Goal: Task Accomplishment & Management: Manage account settings

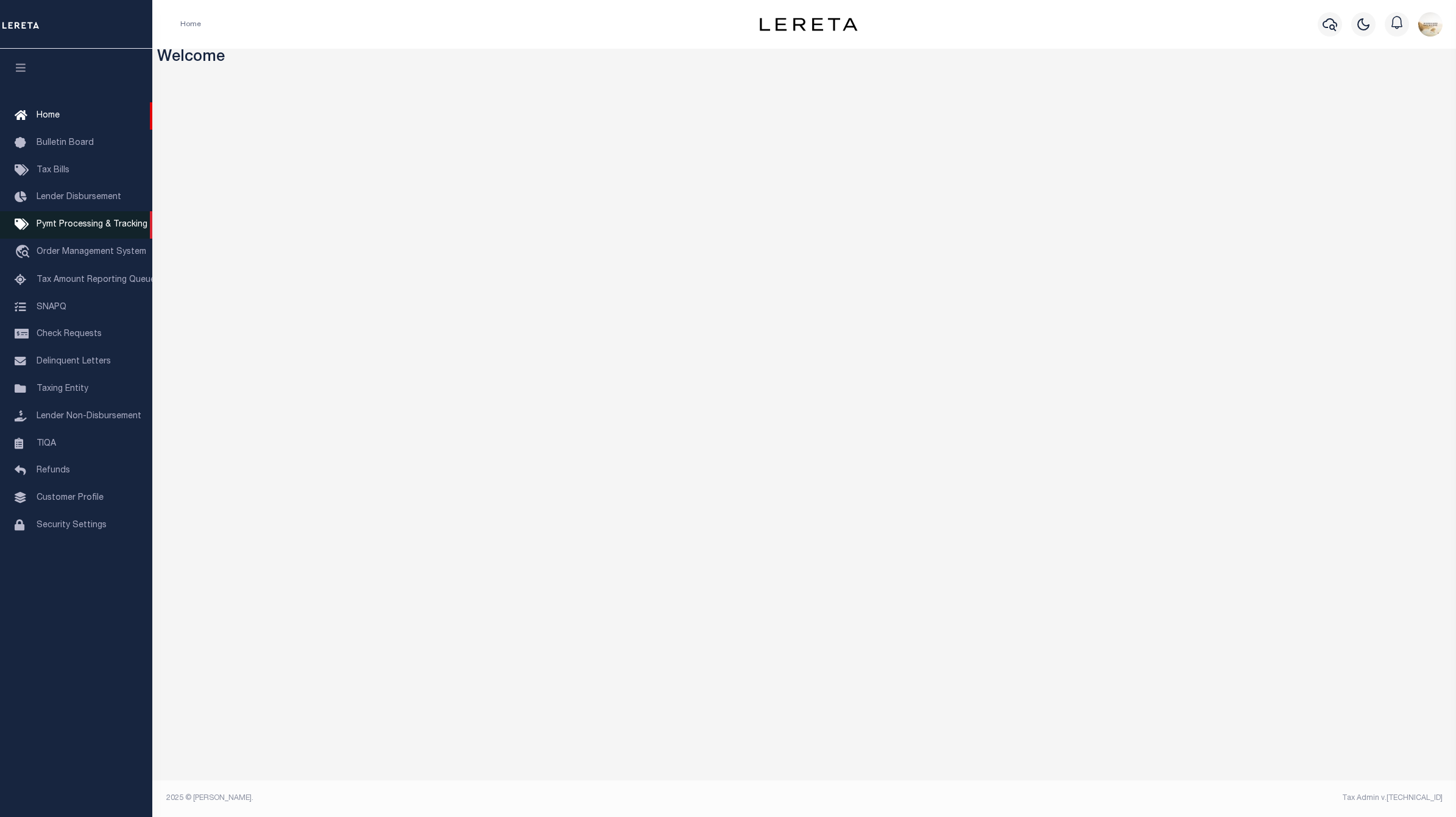
click at [102, 224] on span "Pymt Processing & Tracking" at bounding box center [92, 224] width 111 height 9
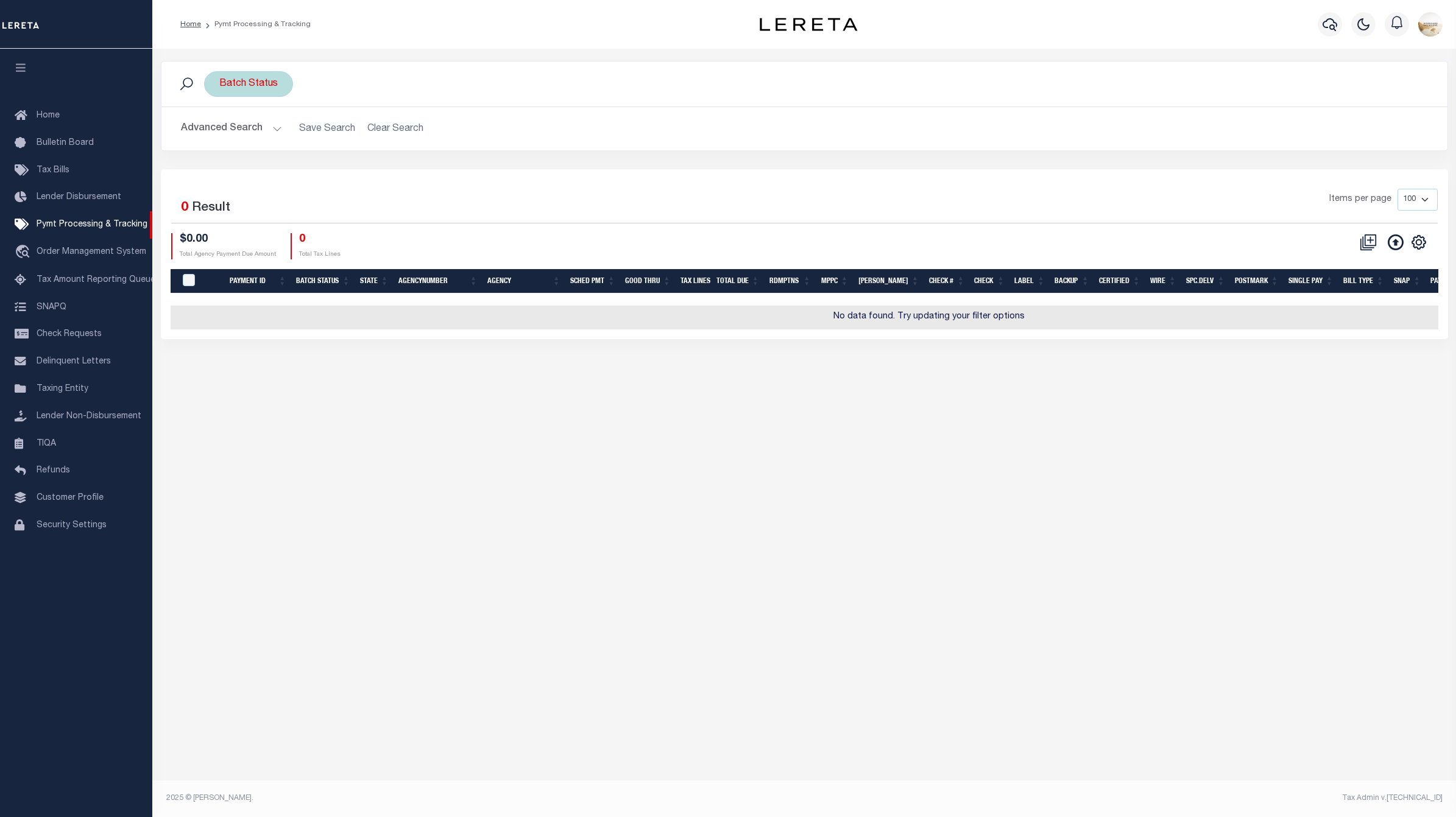
click at [269, 81] on div "Batch Status" at bounding box center [248, 84] width 89 height 26
click at [320, 148] on select "Awaiting Funds (AWF) Cleared and Complete (CAC) New Check Needed (NCN) Payment …" at bounding box center [310, 144] width 179 height 23
select select "RFP"
click at [220, 132] on select "Awaiting Funds (AWF) Cleared and Complete (CAC) New Check Needed (NCN) Payment …" at bounding box center [310, 144] width 179 height 23
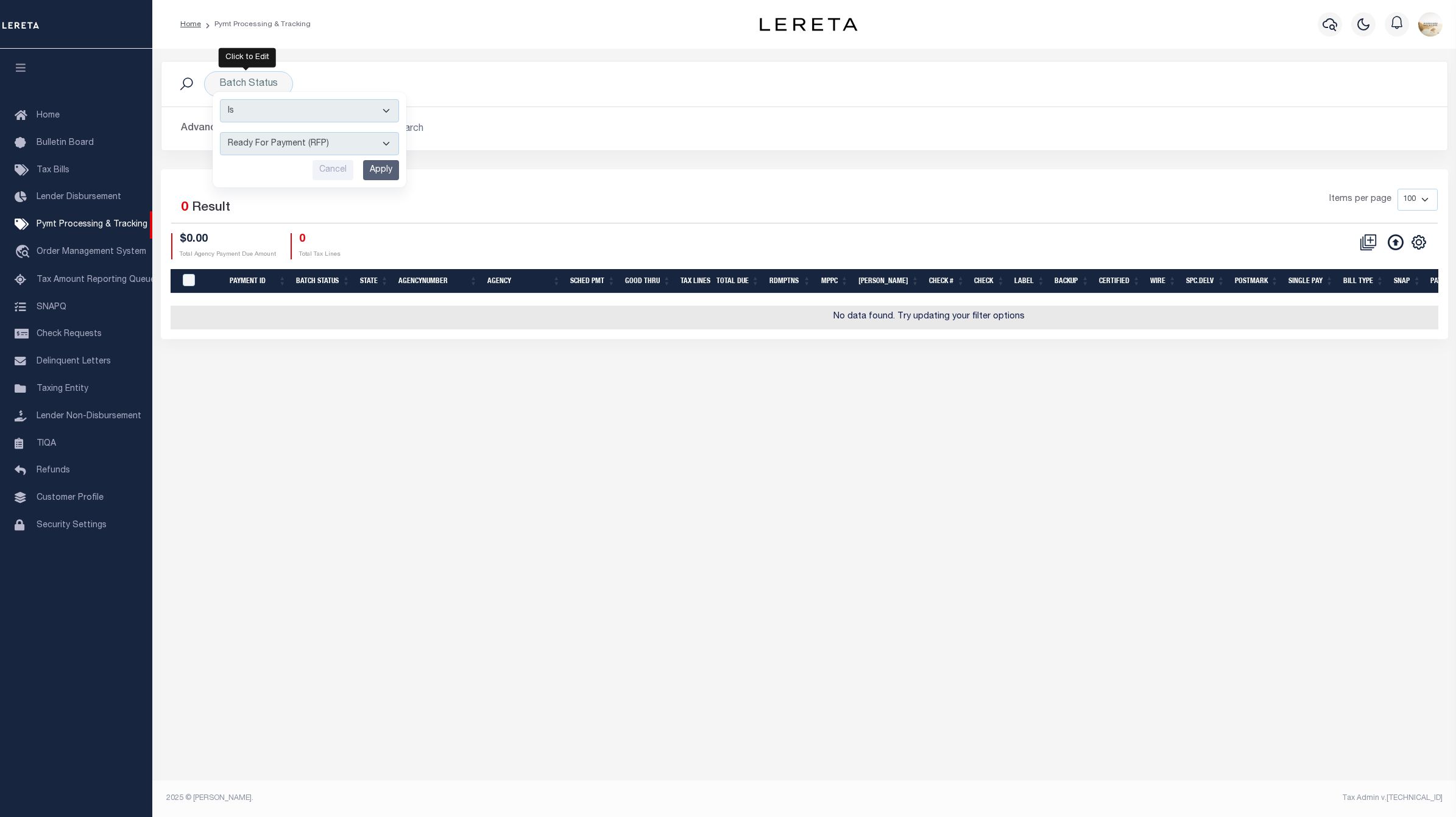
click at [382, 171] on input "Apply" at bounding box center [381, 170] width 36 height 20
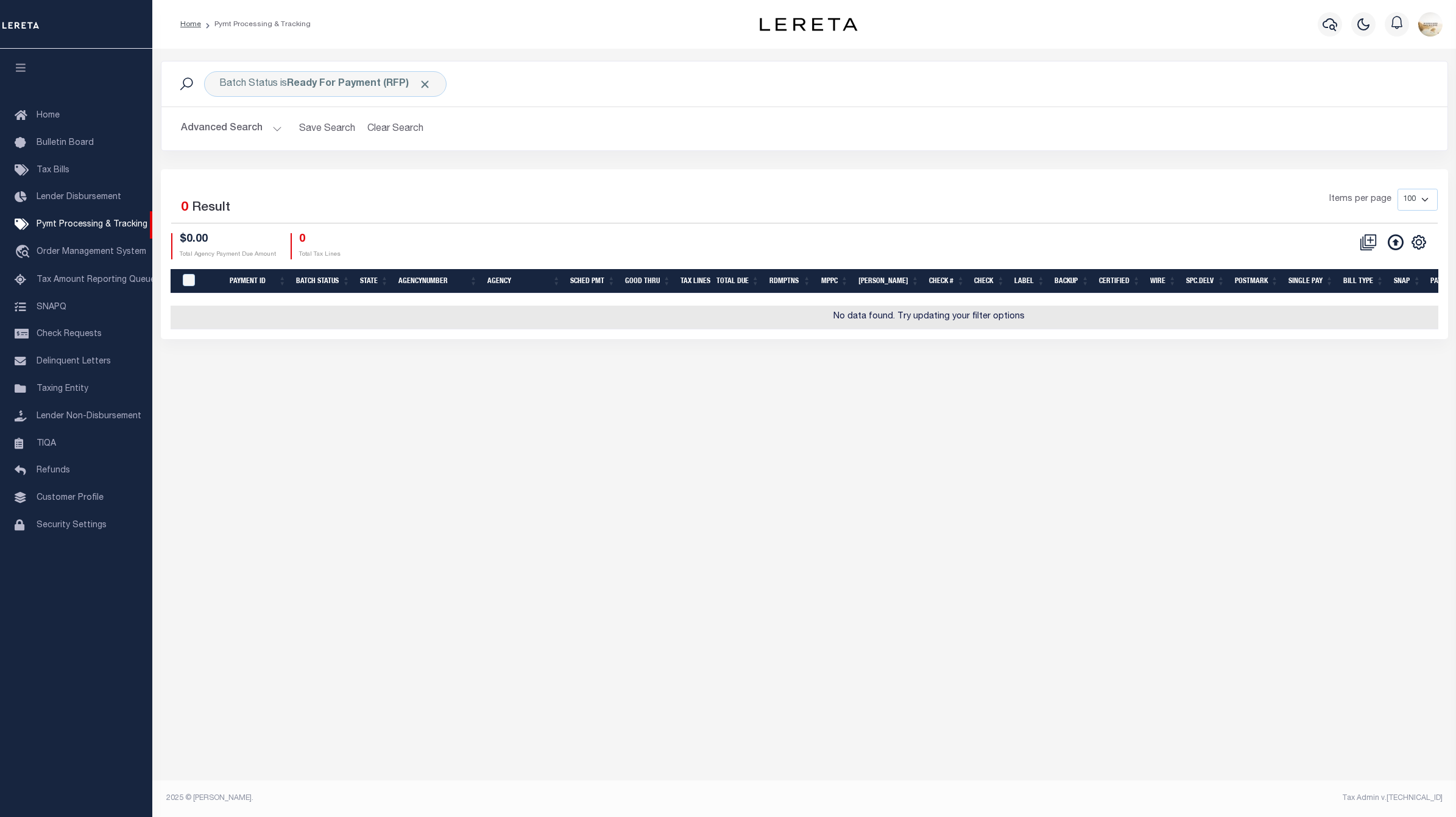
click at [239, 119] on button "Advanced Search" at bounding box center [231, 129] width 101 height 24
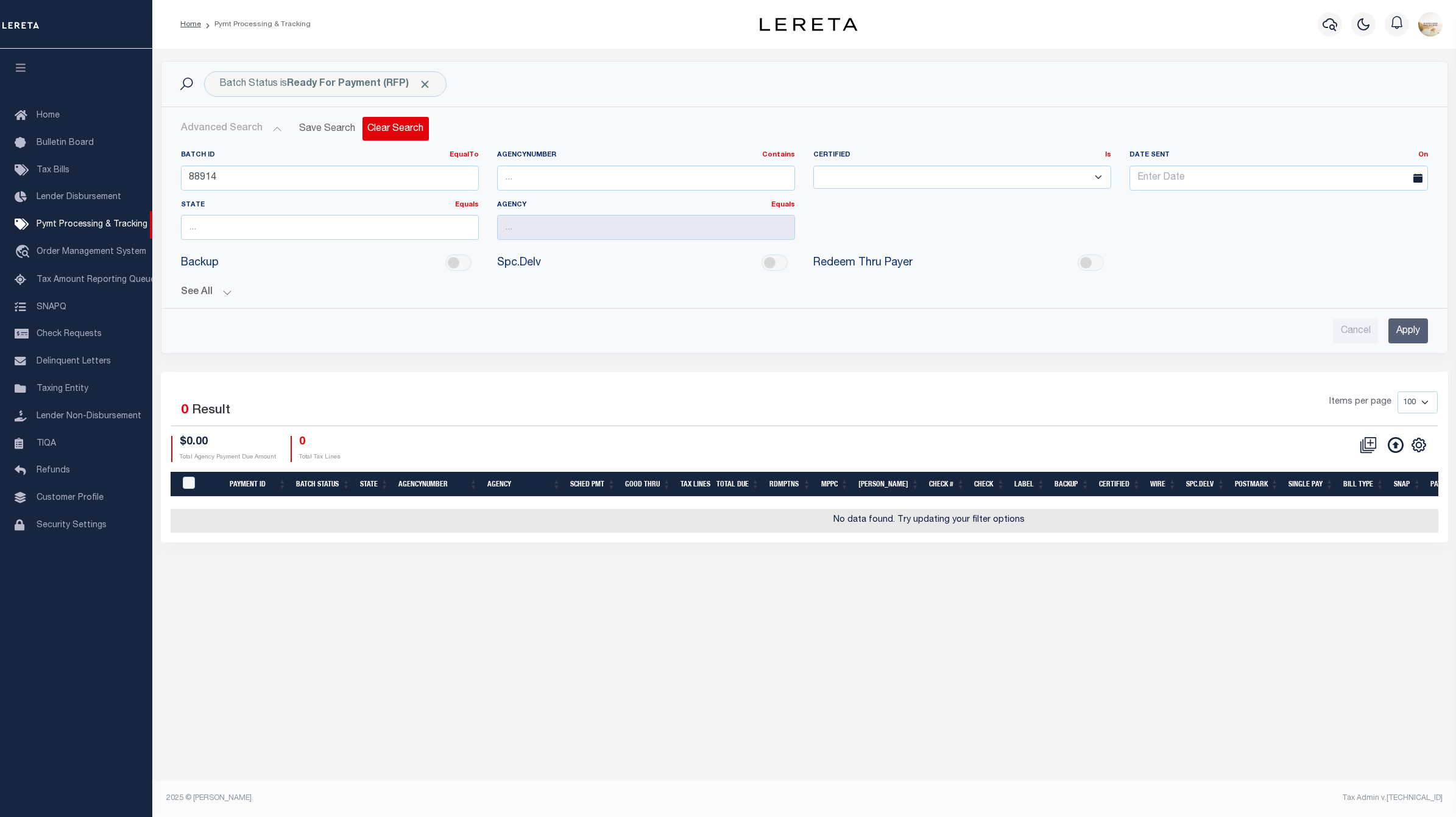
click at [394, 128] on button "Clear Search" at bounding box center [395, 129] width 66 height 24
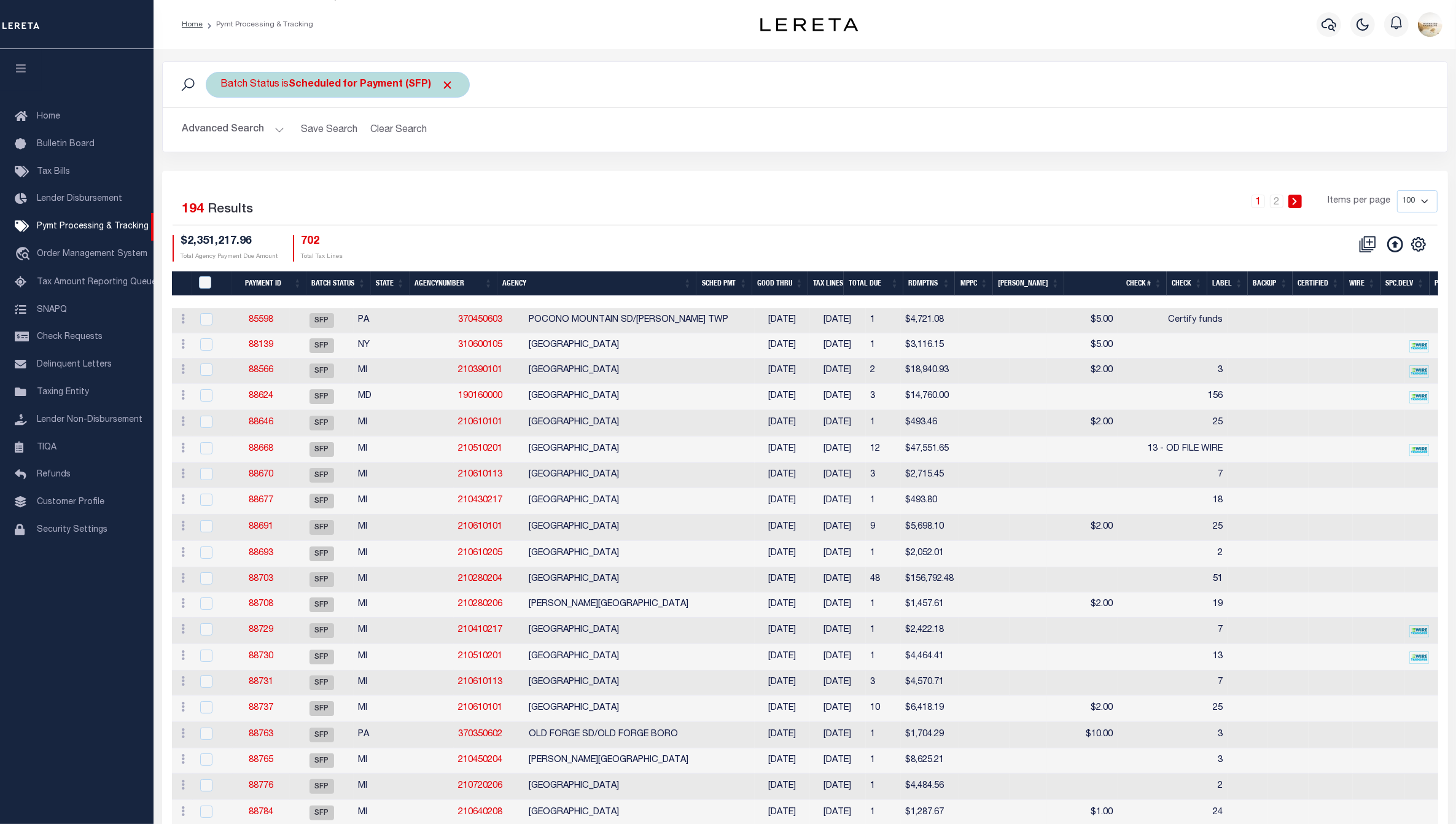
click at [347, 72] on div "Batch Status is Scheduled for Payment (SFP)" at bounding box center [338, 84] width 264 height 26
click at [345, 149] on select "Awaiting Funds (AWF) Cleared and Complete (CAC) New Check Needed (NCN) Payment …" at bounding box center [312, 145] width 180 height 23
select select "RFP"
click at [222, 134] on select "Awaiting Funds (AWF) Cleared and Complete (CAC) New Check Needed (NCN) Payment …" at bounding box center [312, 145] width 180 height 23
click at [400, 174] on input "Apply" at bounding box center [384, 171] width 36 height 20
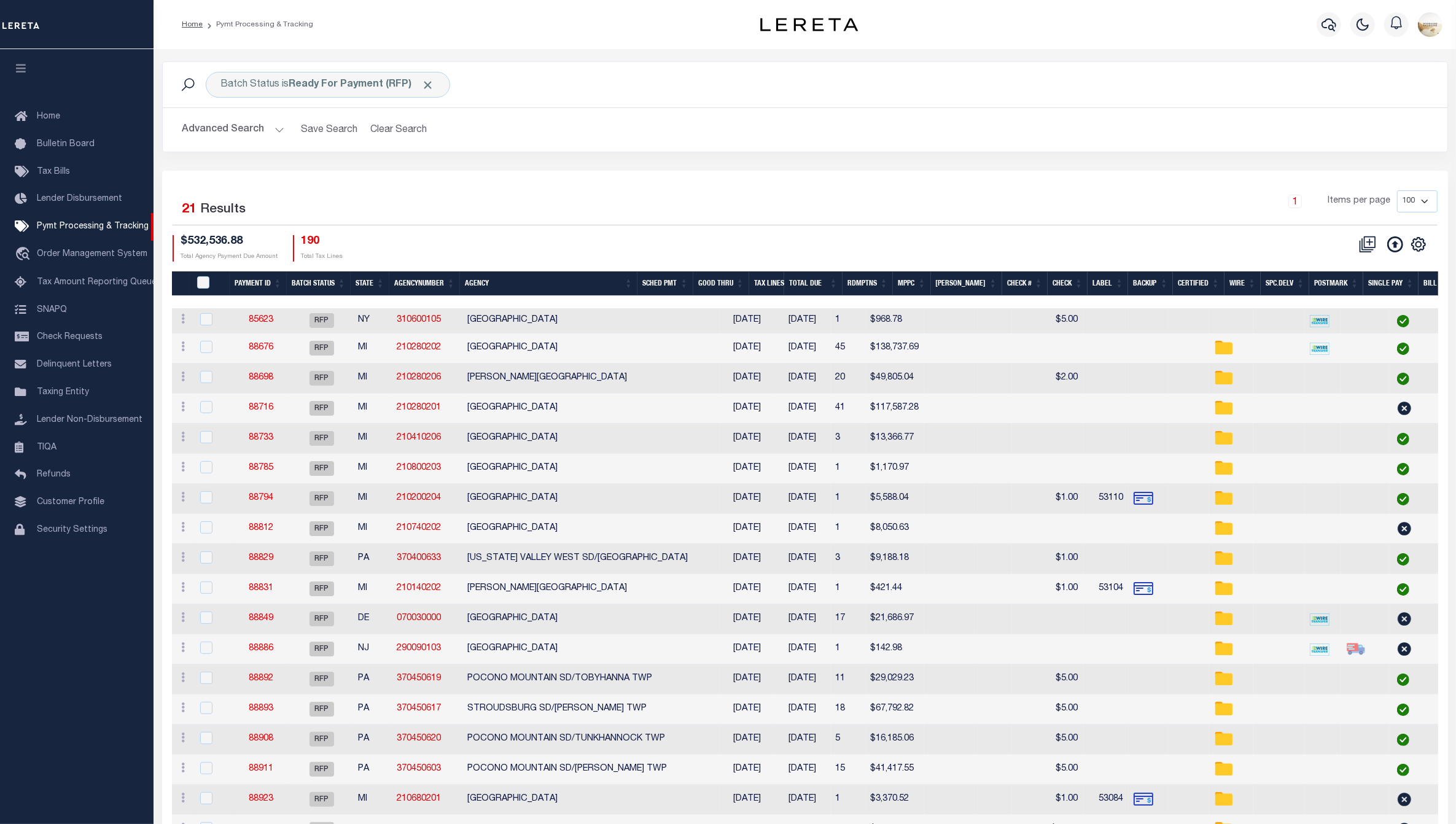
click at [241, 126] on button "Advanced Search" at bounding box center [233, 130] width 102 height 24
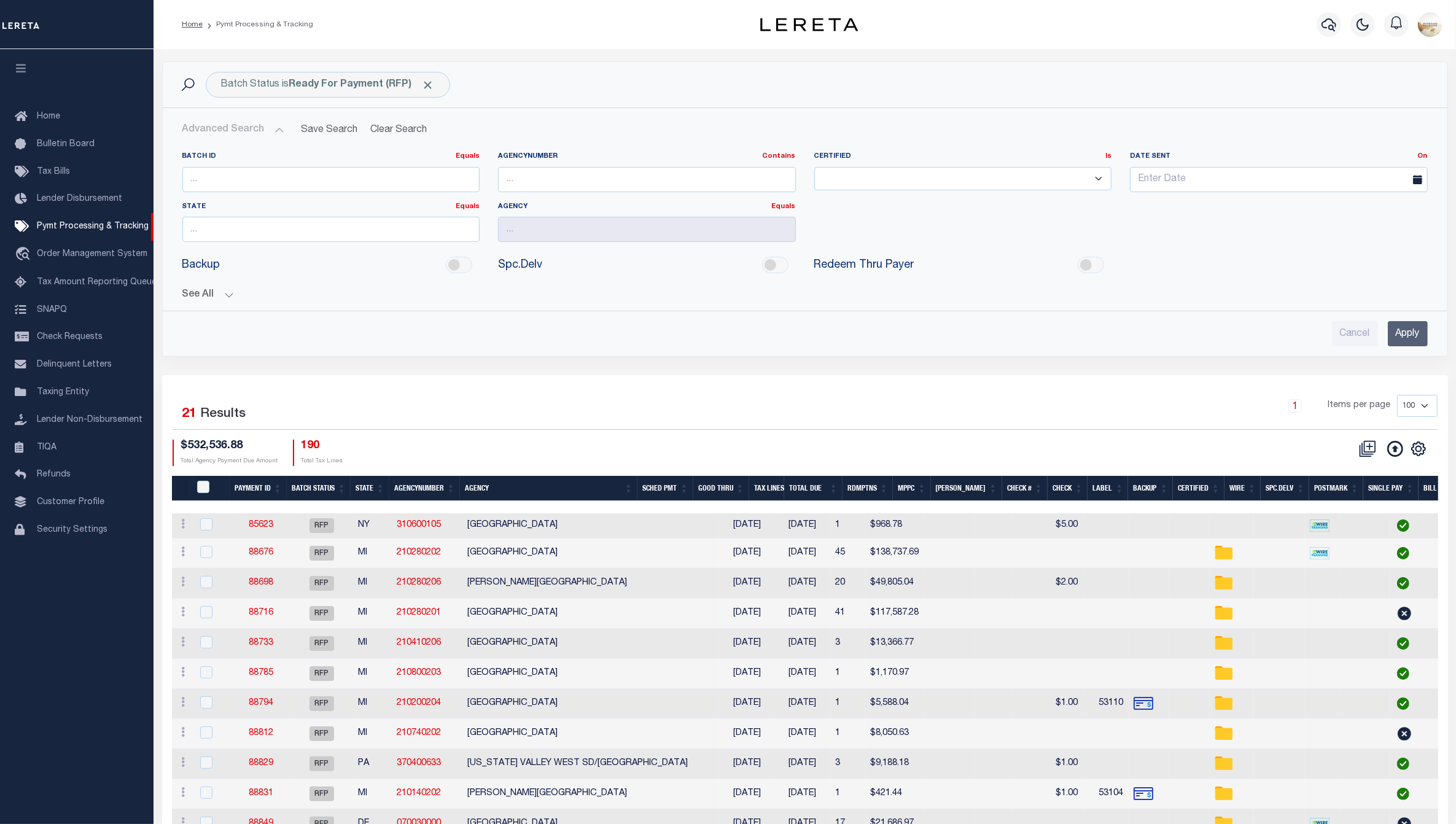
click at [191, 292] on button "See All" at bounding box center [805, 295] width 1245 height 12
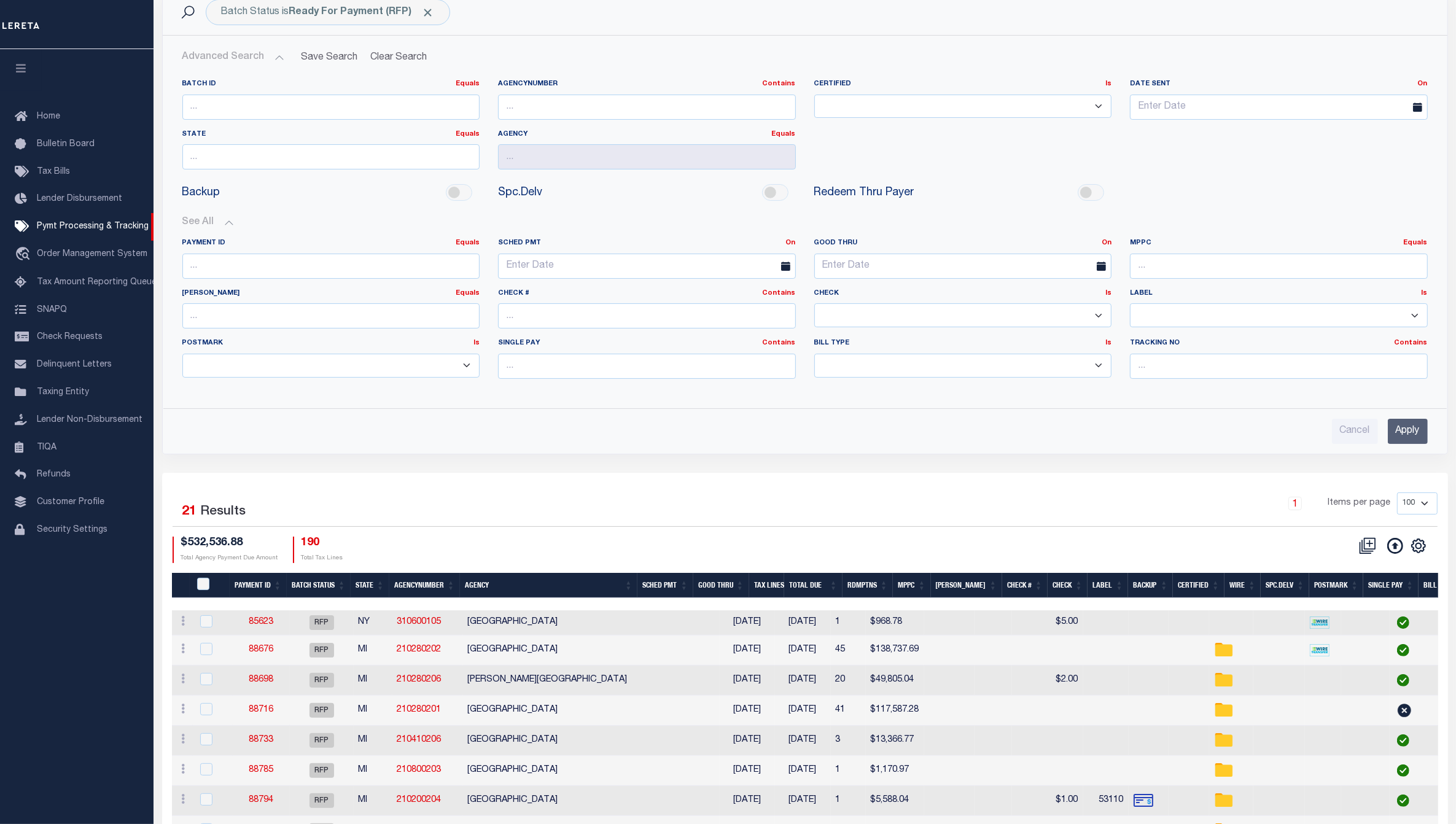
scroll to position [76, 0]
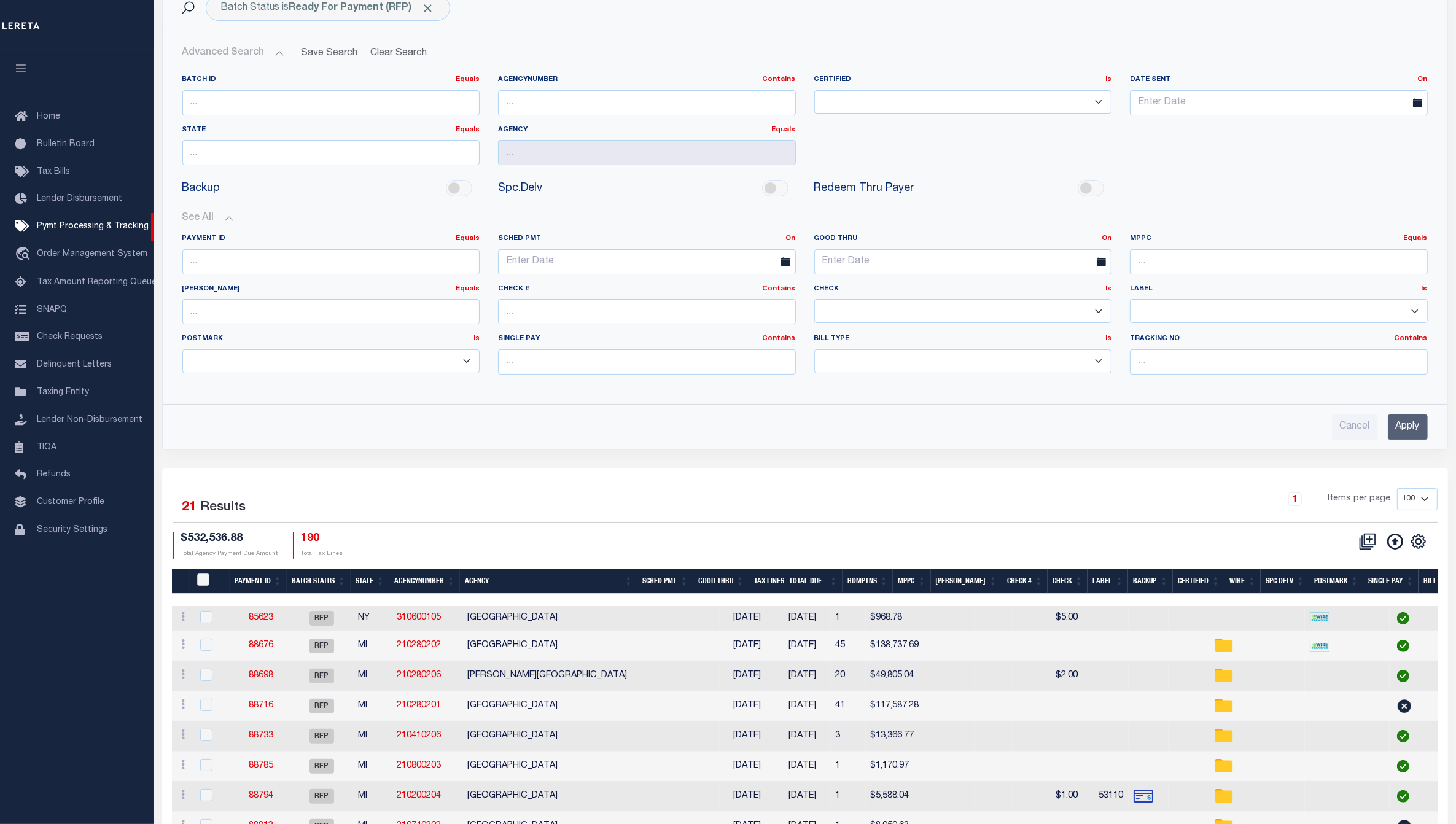
click at [1094, 312] on select "Yes No" at bounding box center [963, 311] width 298 height 24
select select "false"
click at [814, 300] on select "Yes No" at bounding box center [963, 311] width 298 height 24
click at [1425, 428] on input "Apply" at bounding box center [1408, 426] width 40 height 25
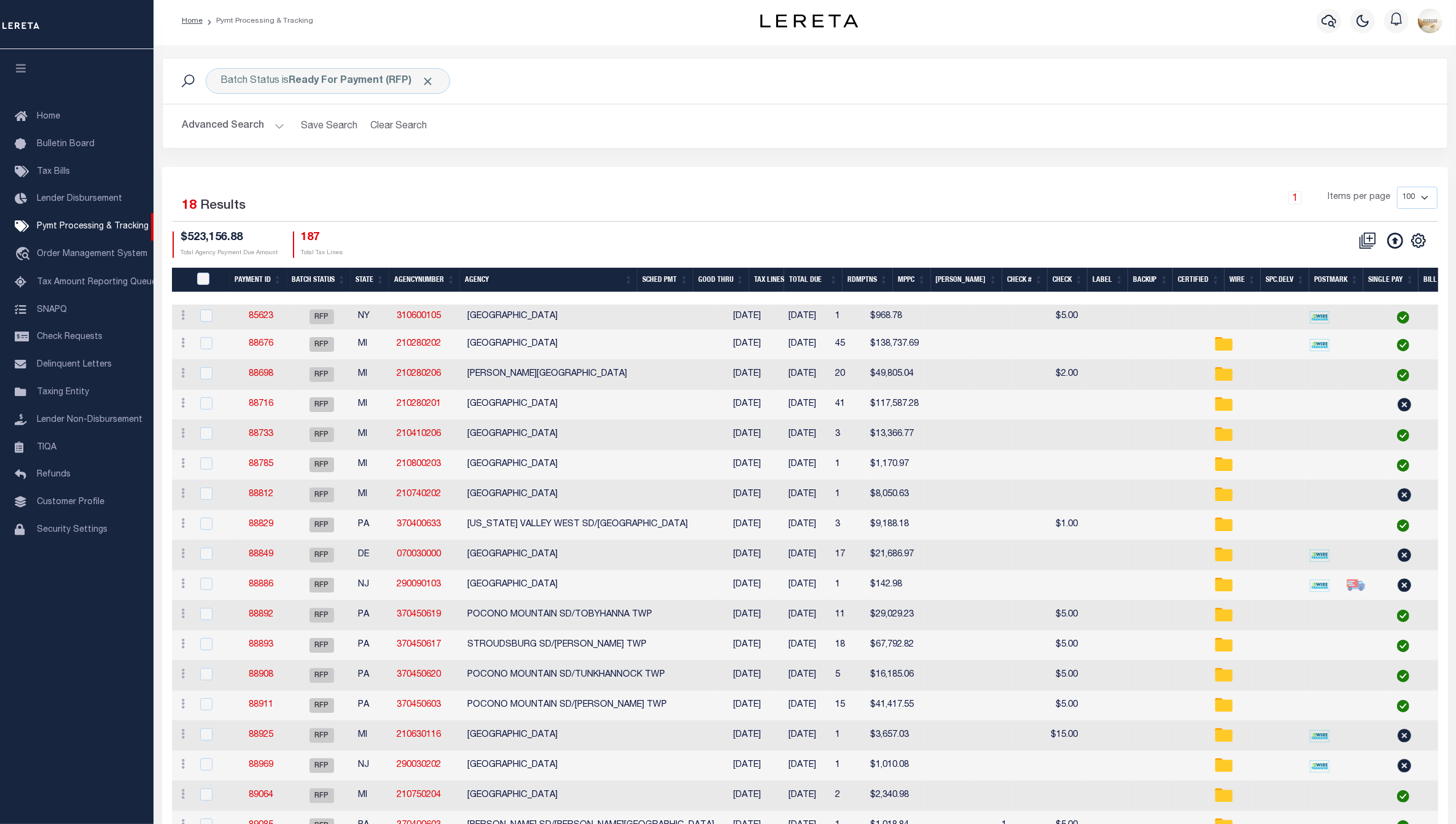
scroll to position [0, 0]
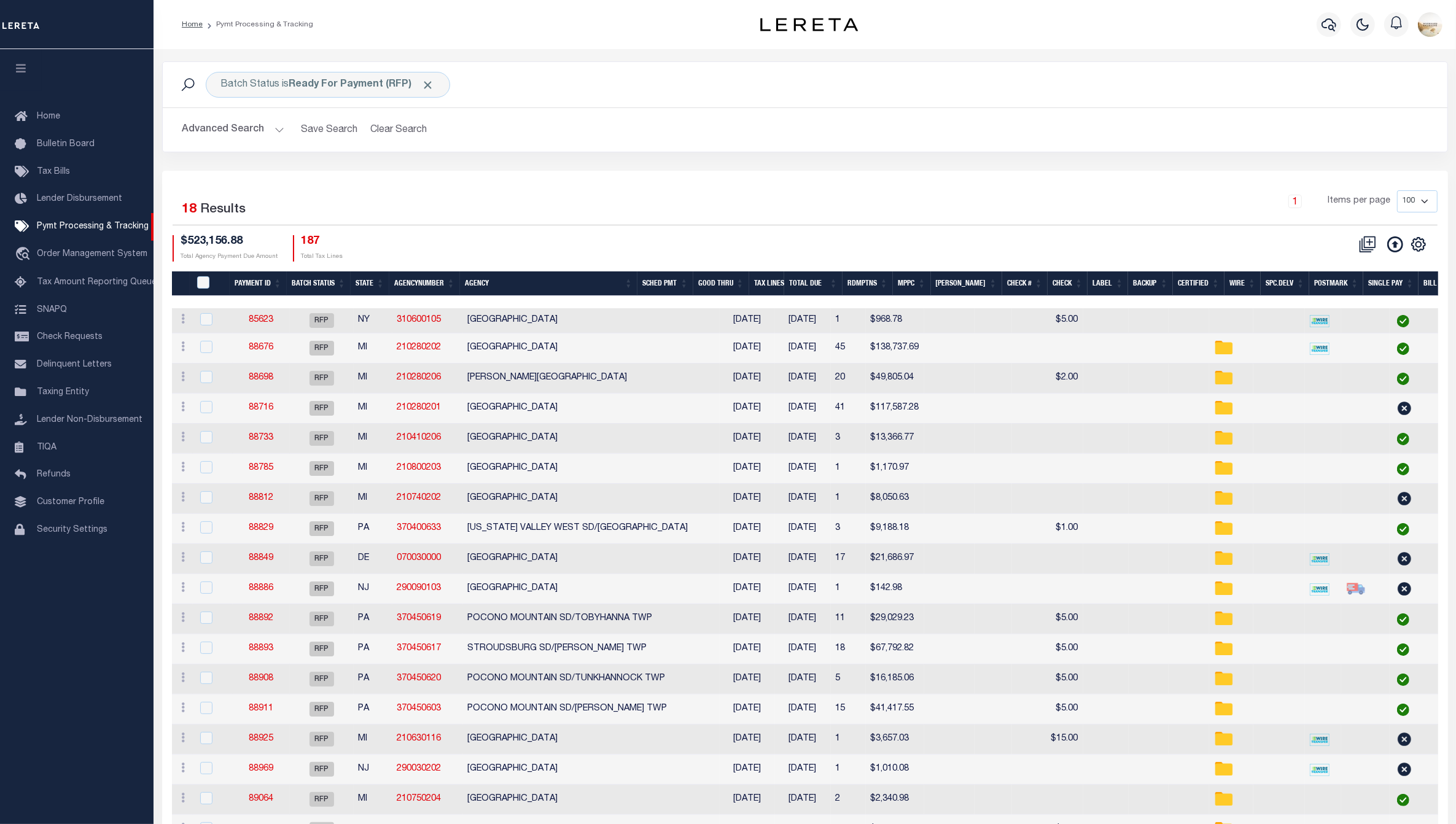
click at [726, 171] on div "Selected 18 Results 1 Items per page 100 200 500 1000 $523,156.88" at bounding box center [805, 513] width 1285 height 684
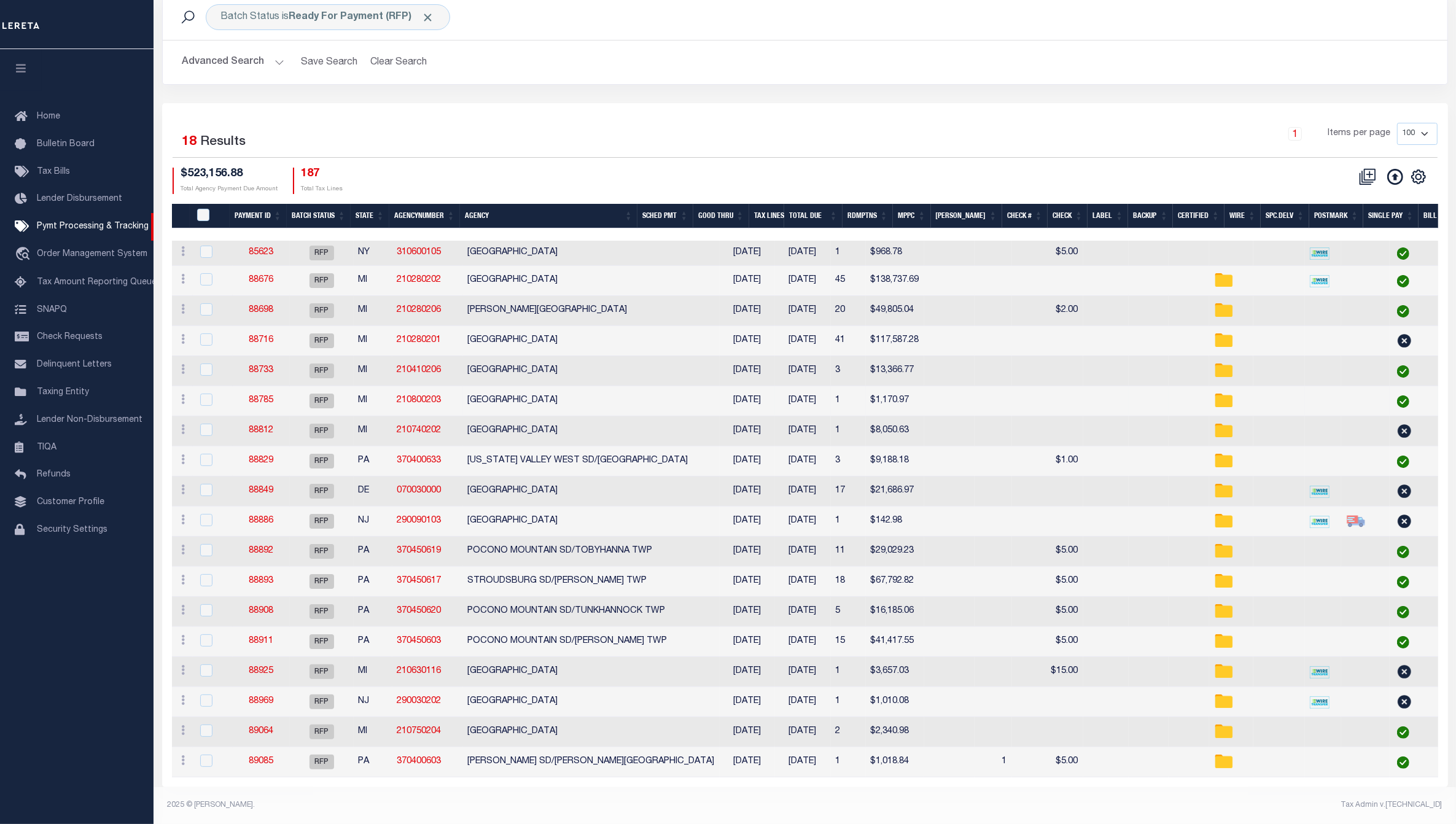
scroll to position [75, 0]
click at [766, 72] on div "Advanced Search Save Search Clear Search PayeeSearchTable_dynamictable_____Defa…" at bounding box center [804, 62] width 1285 height 43
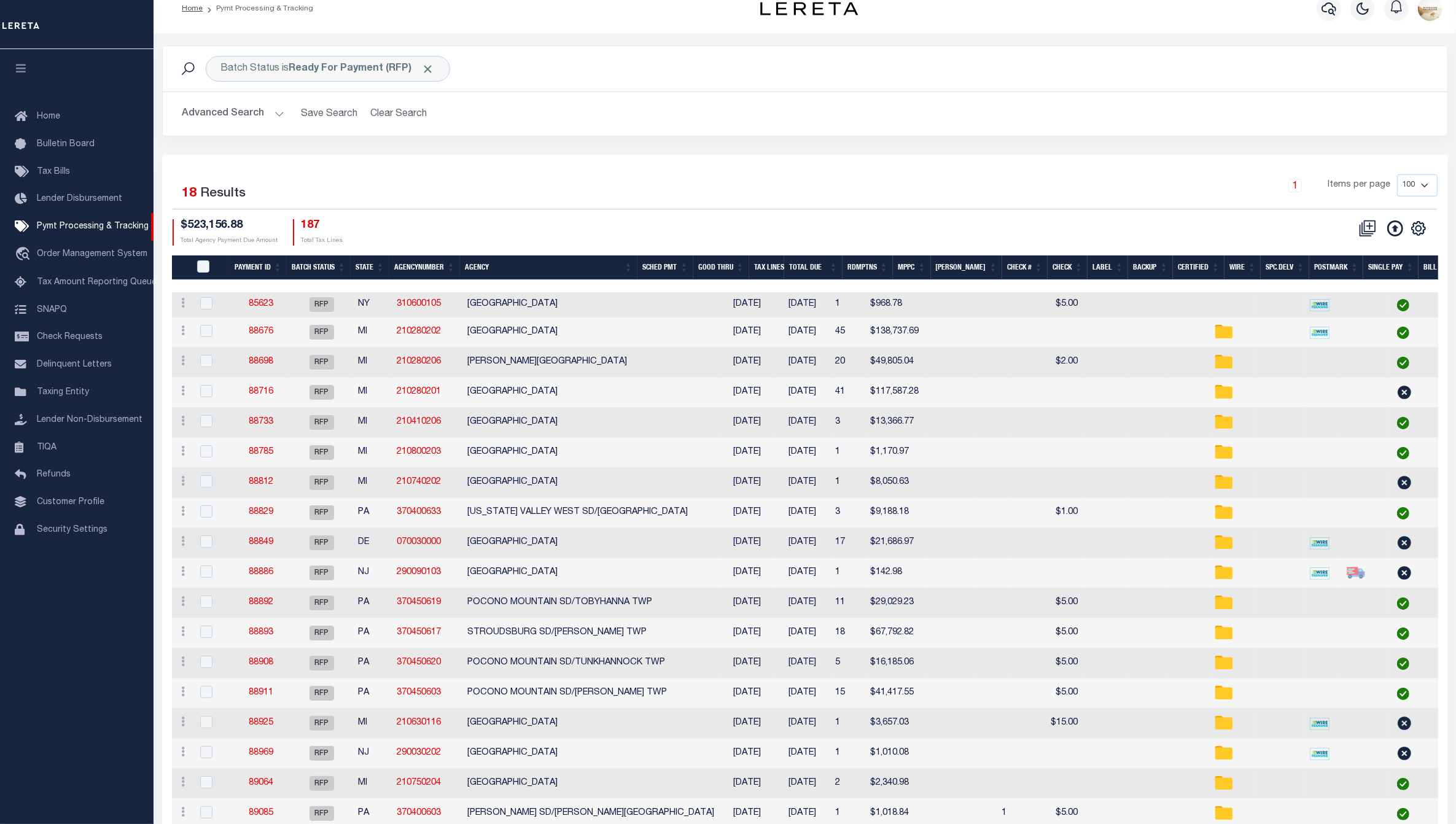
scroll to position [0, 0]
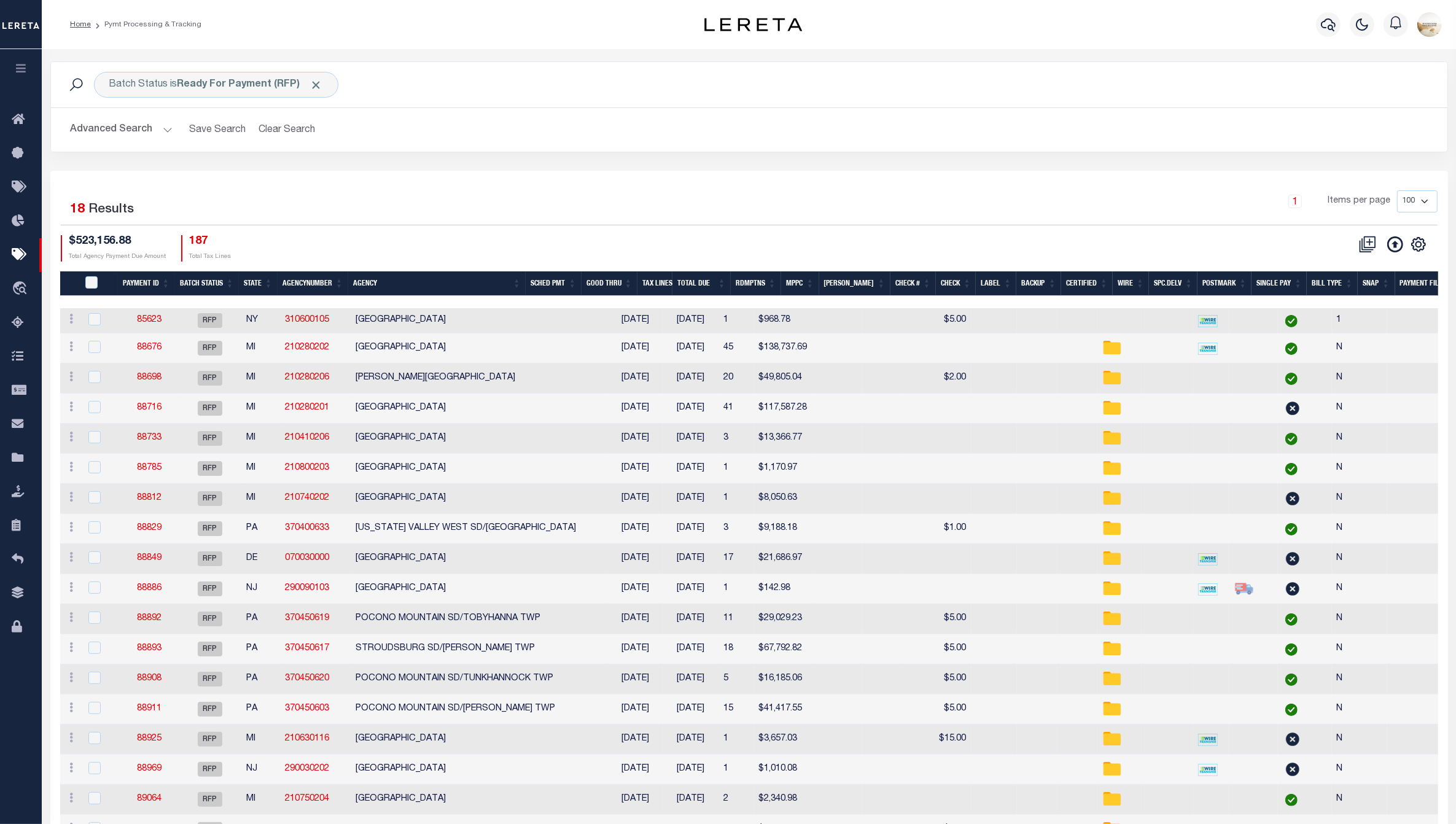
click at [17, 61] on button "button" at bounding box center [21, 70] width 42 height 42
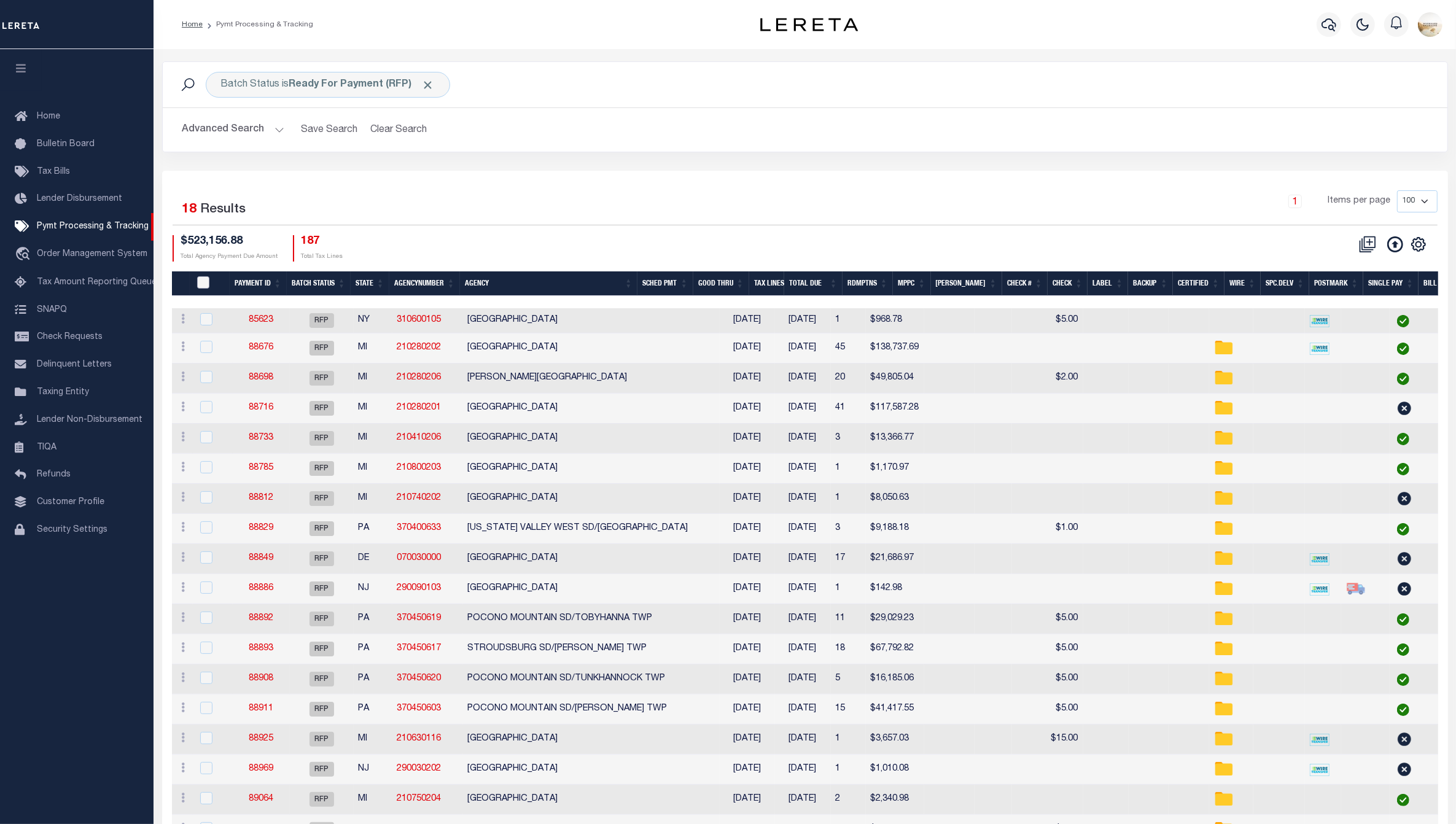
click at [209, 280] on input "PayeePmtBatchStatus" at bounding box center [203, 282] width 12 height 12
checkbox input "true"
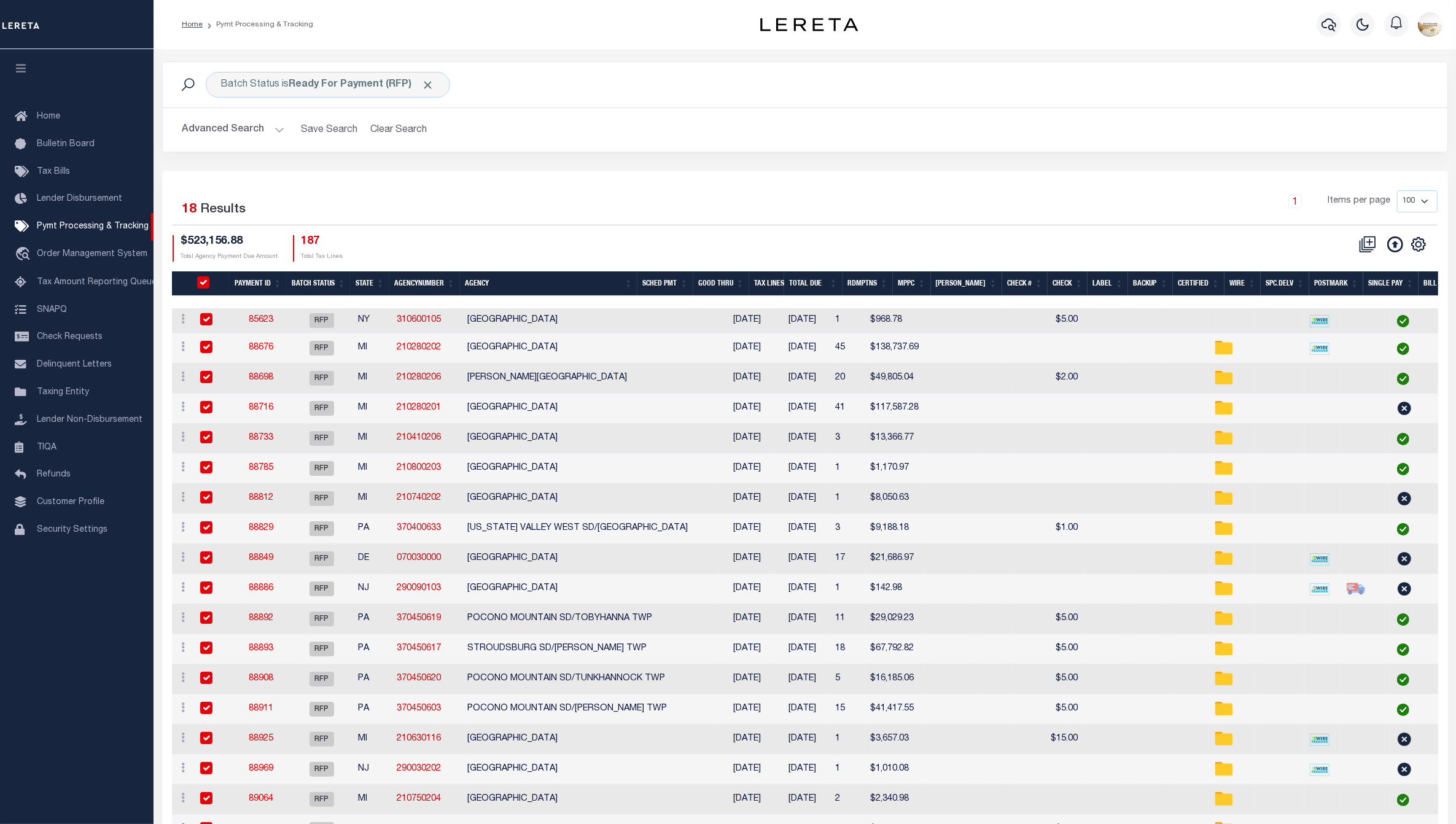
checkbox input "true"
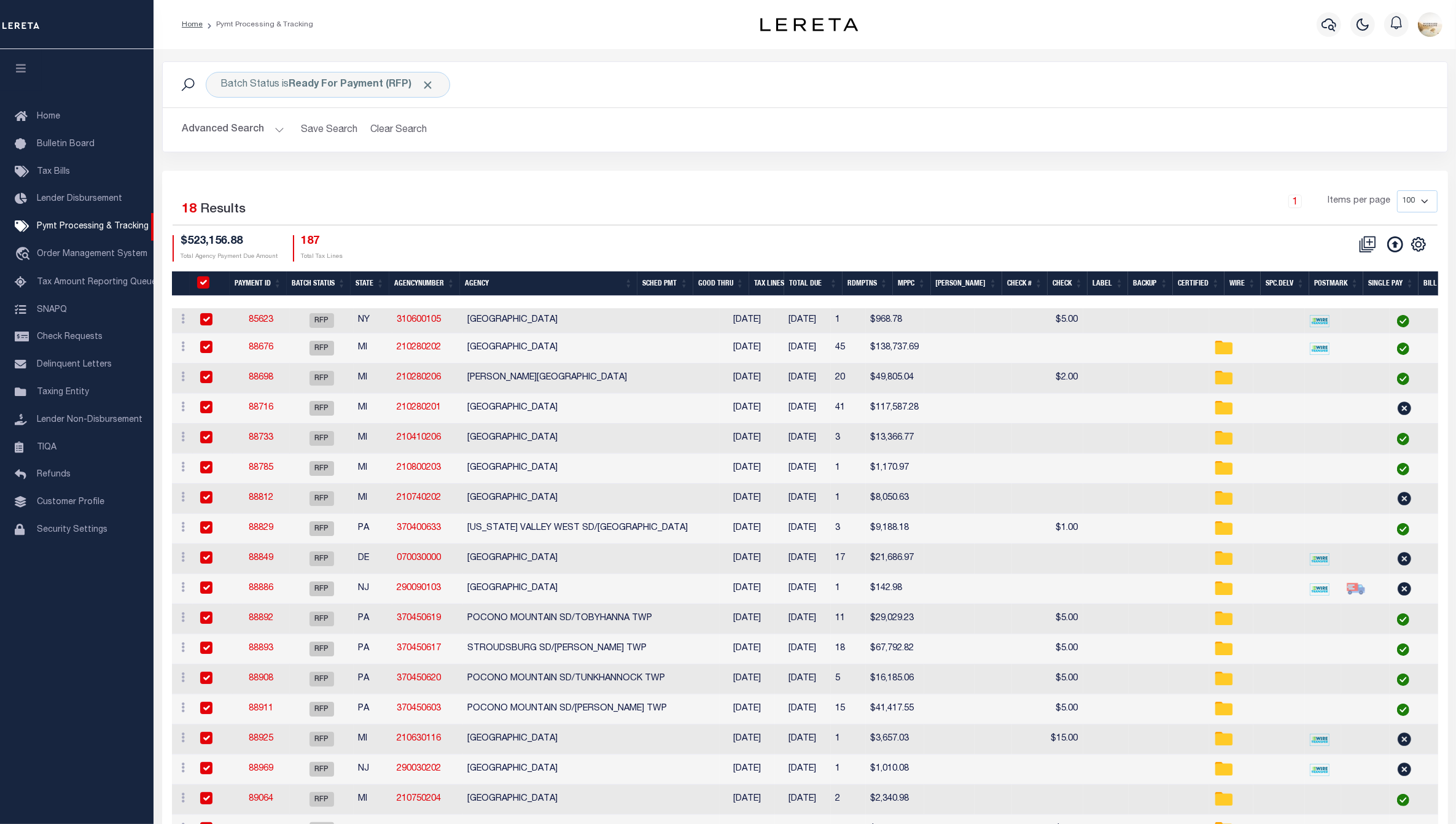
checkbox input "true"
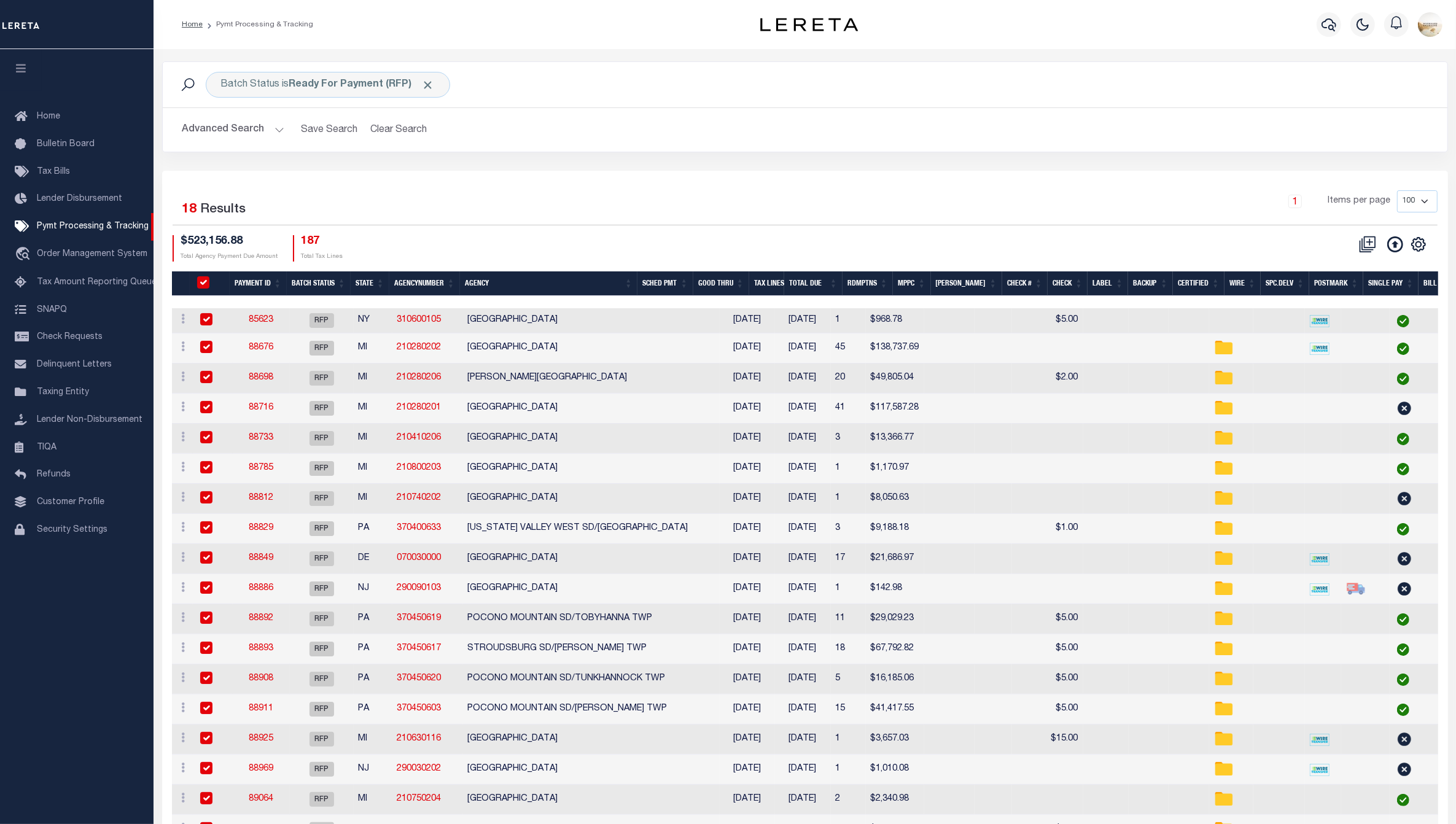
checkbox input "true"
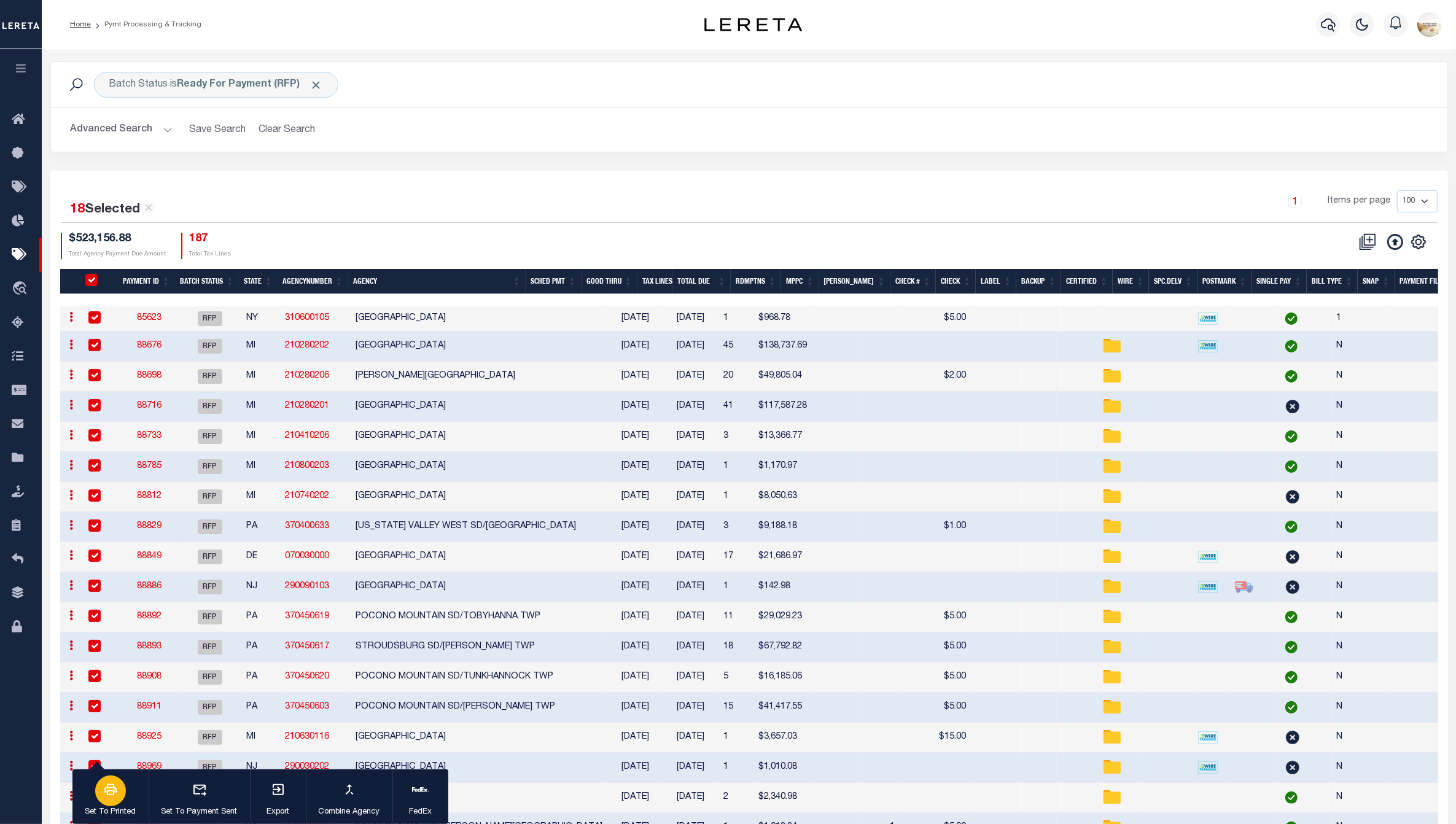
click at [118, 805] on button "Set To Printed" at bounding box center [110, 797] width 76 height 56
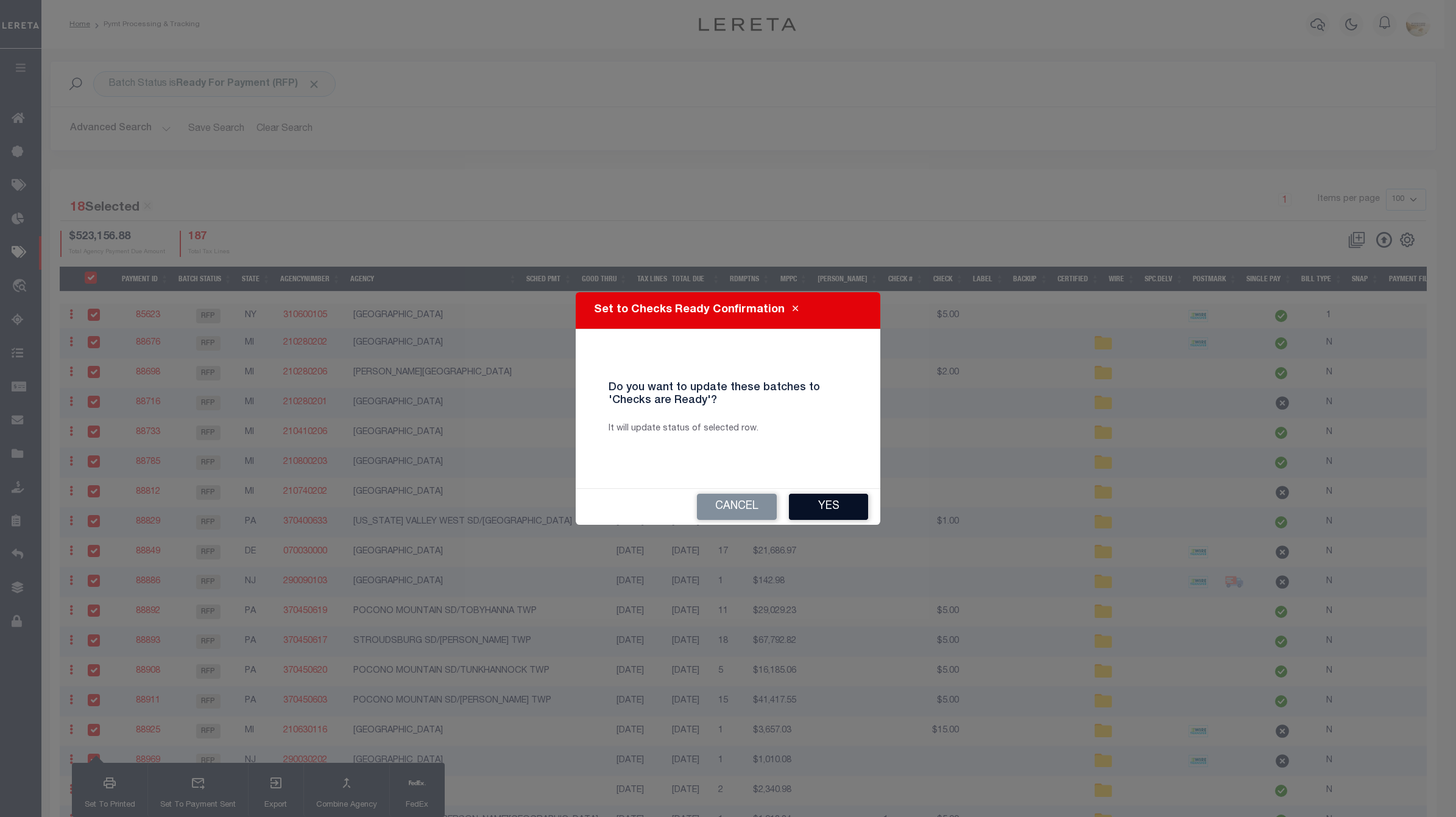
click at [814, 507] on button "Yes" at bounding box center [829, 507] width 79 height 26
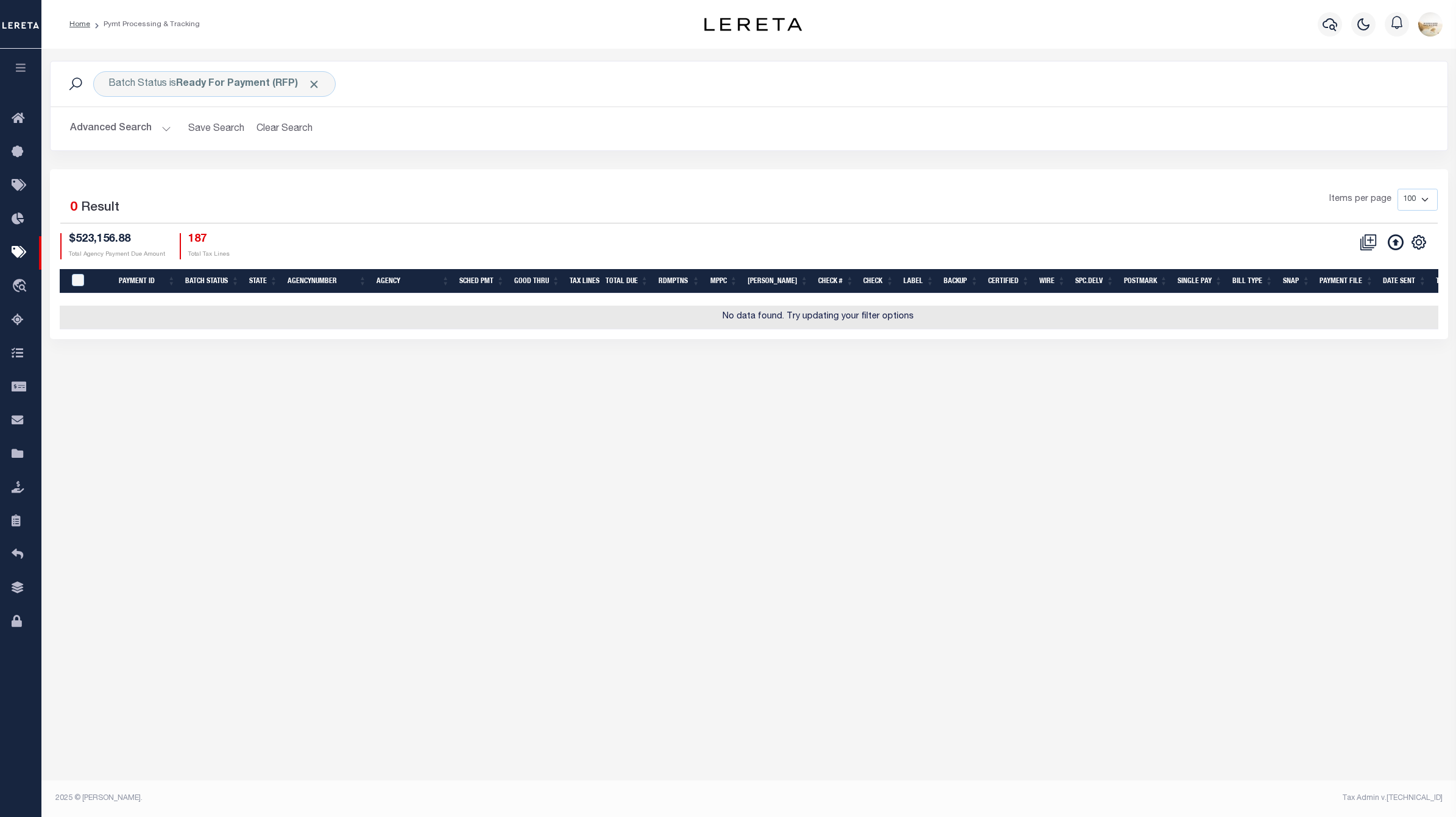
click at [145, 135] on button "Advanced Search" at bounding box center [121, 129] width 101 height 24
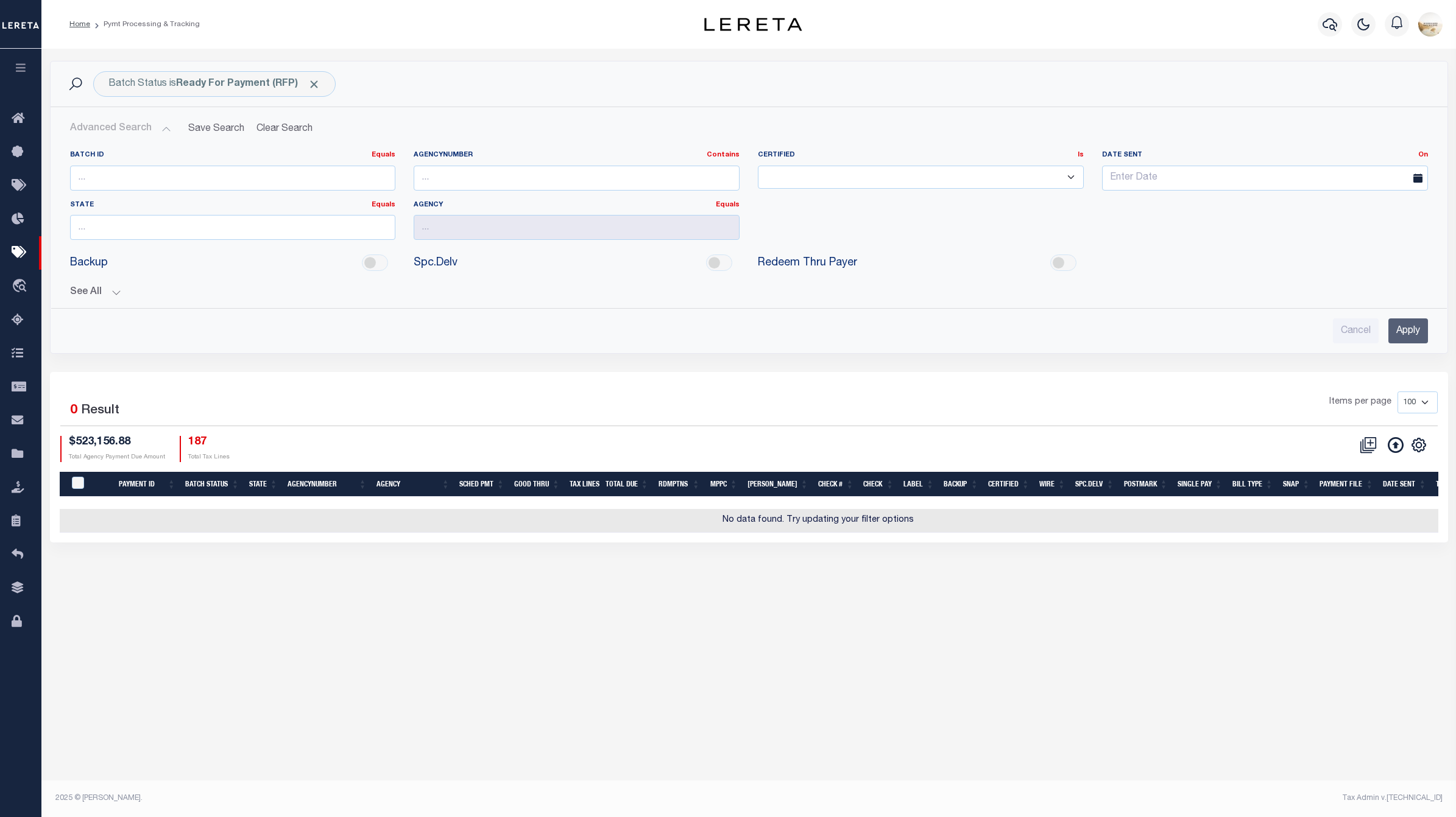
click at [95, 298] on button "See All" at bounding box center [750, 293] width 1359 height 12
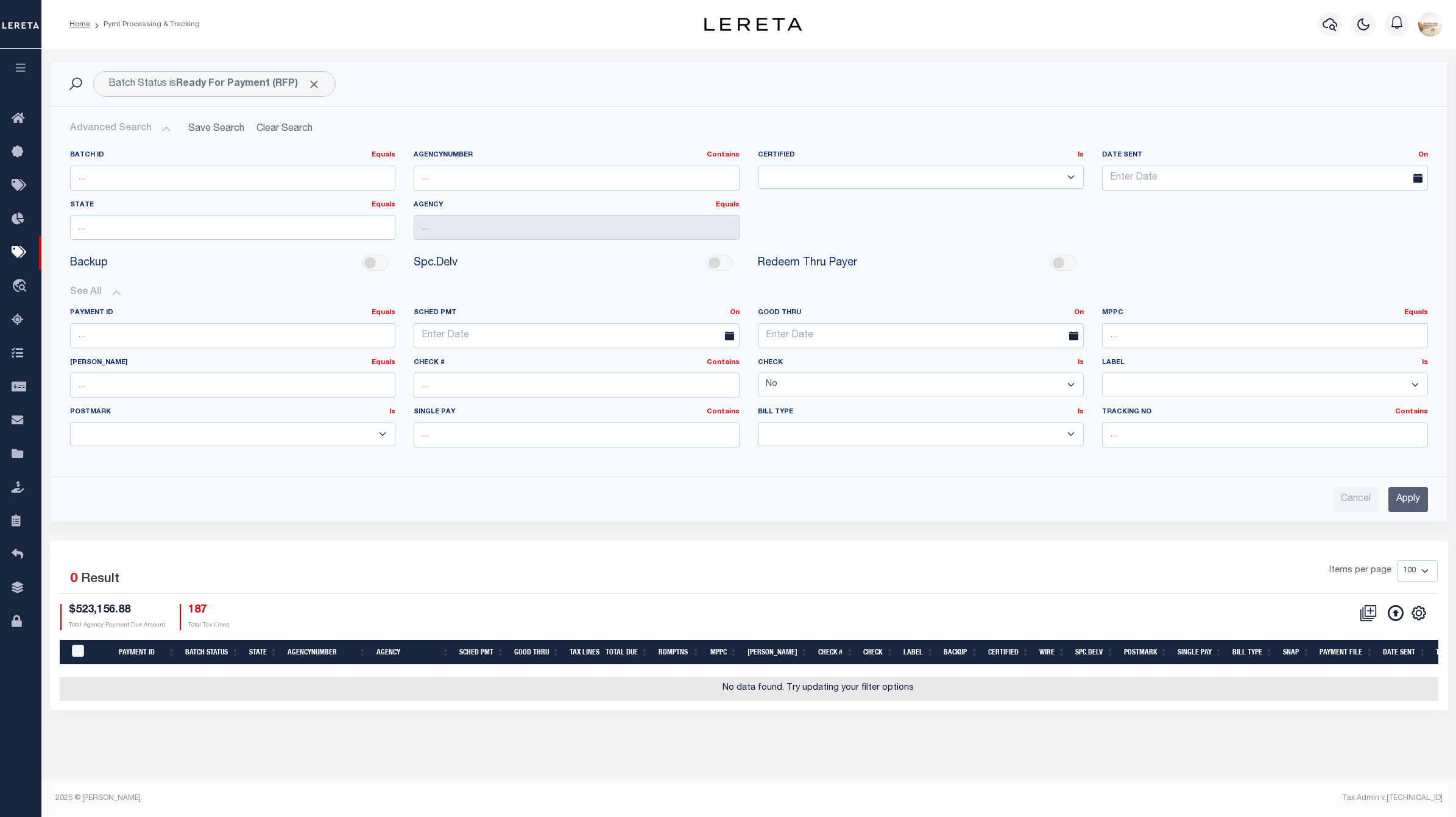
click at [1026, 393] on select "Yes No" at bounding box center [921, 385] width 326 height 24
select select "true"
click at [758, 374] on select "Yes No" at bounding box center [921, 385] width 326 height 24
click at [1003, 385] on select "Yes No" at bounding box center [921, 385] width 326 height 24
select select
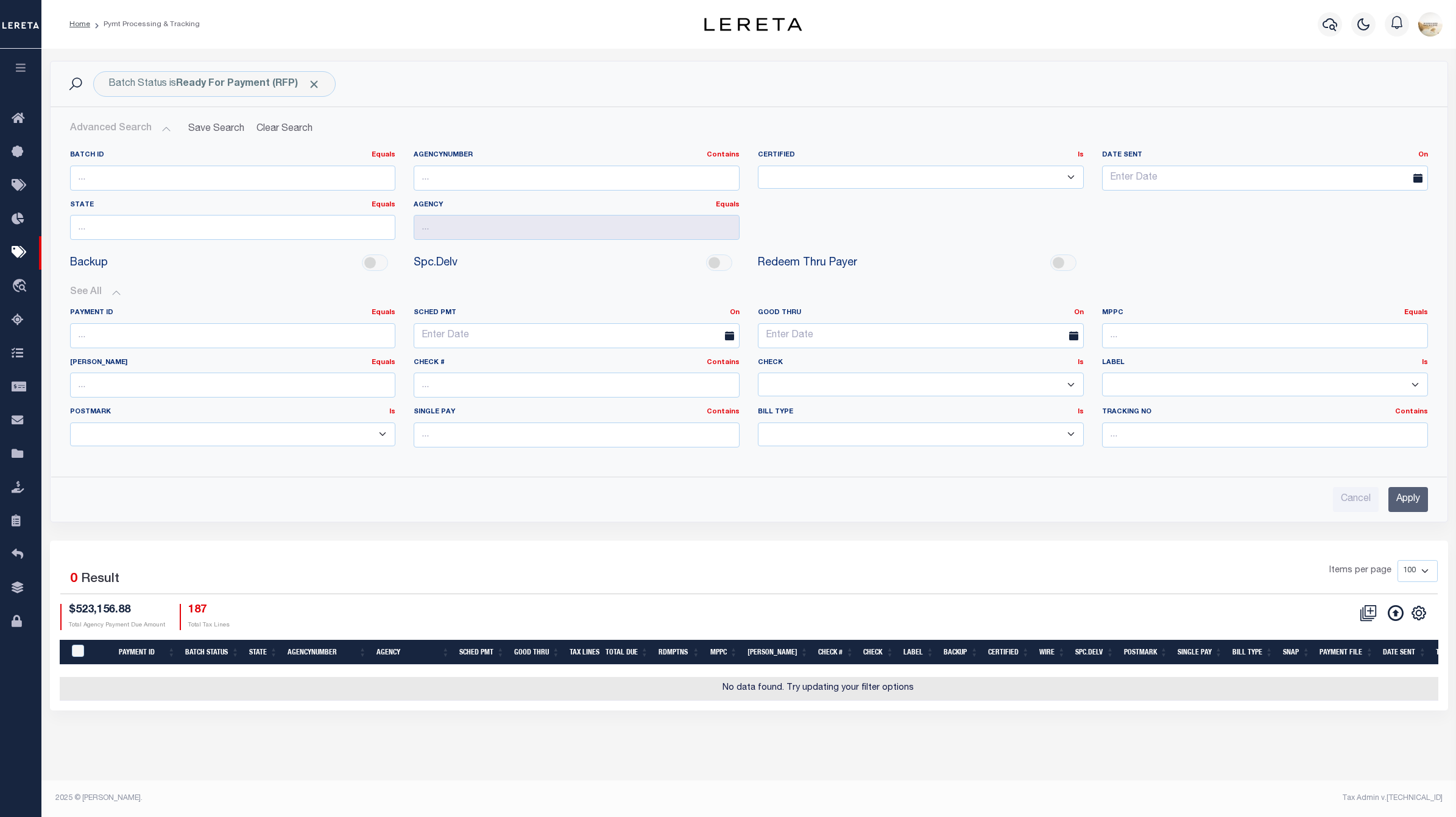
click at [758, 374] on select "Yes No" at bounding box center [921, 385] width 326 height 24
click at [1418, 503] on input "Apply" at bounding box center [1409, 499] width 40 height 25
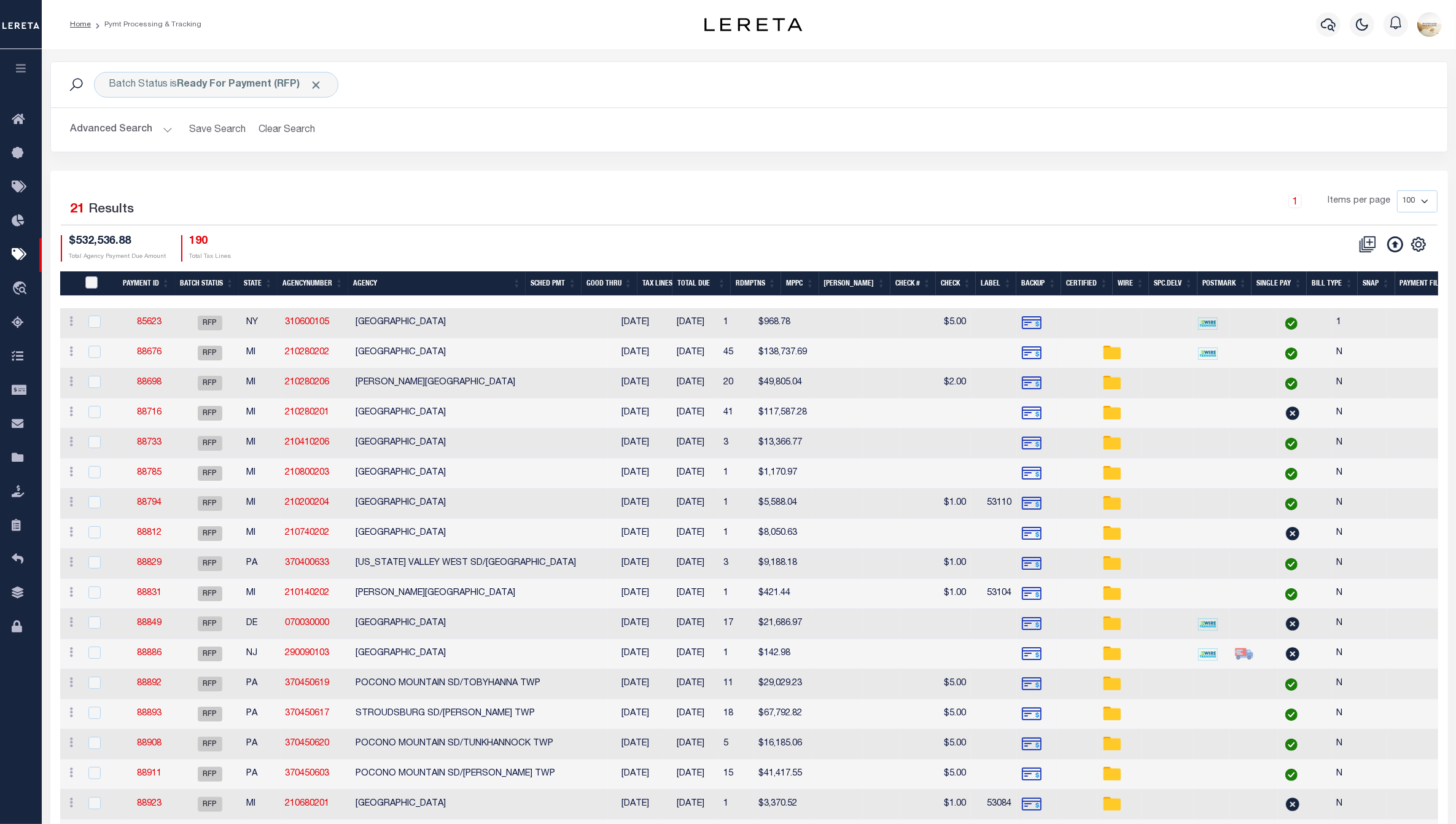
click at [97, 277] on input "PayeePmtBatchStatus" at bounding box center [91, 282] width 12 height 12
checkbox input "true"
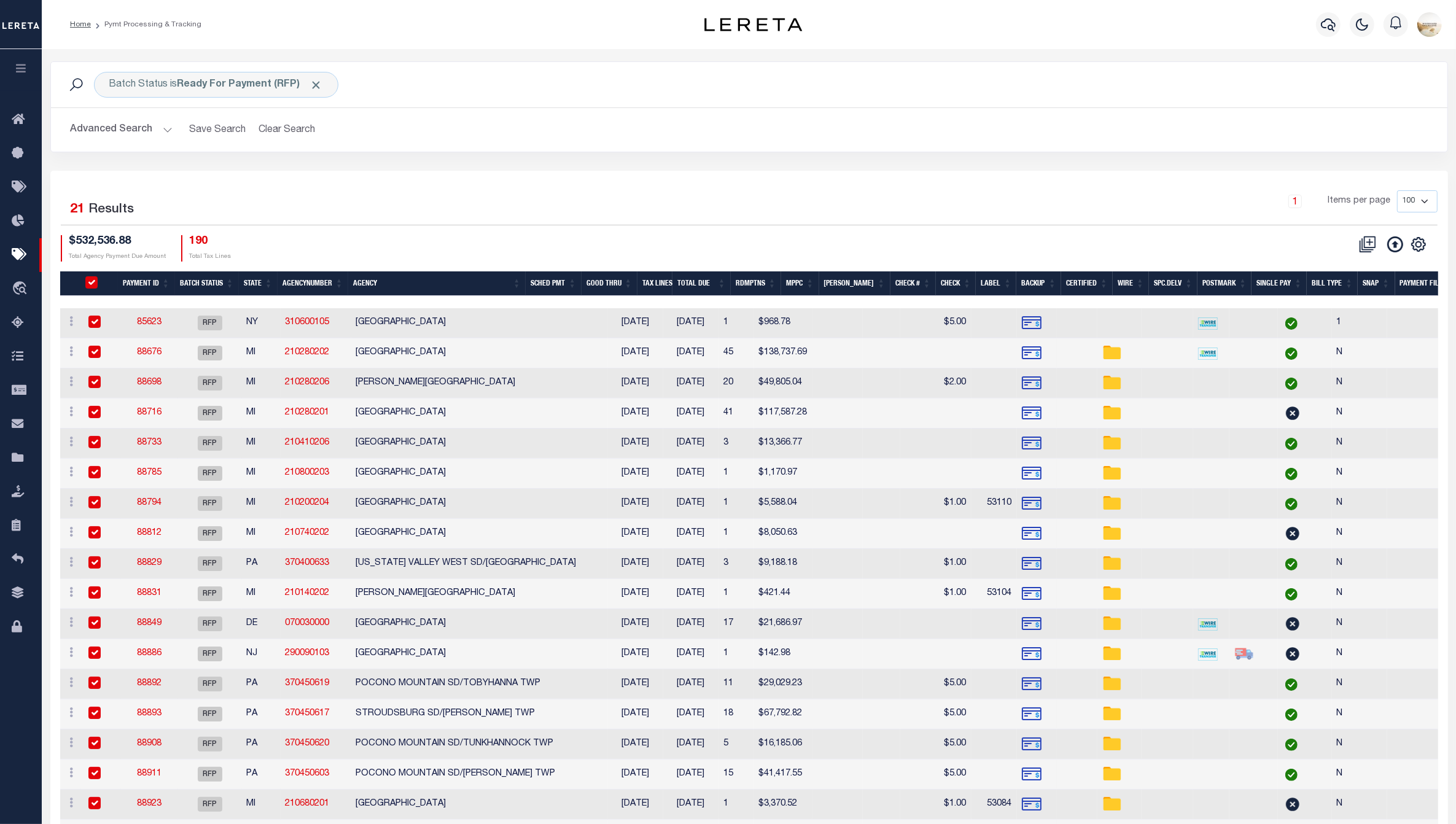
checkbox input "true"
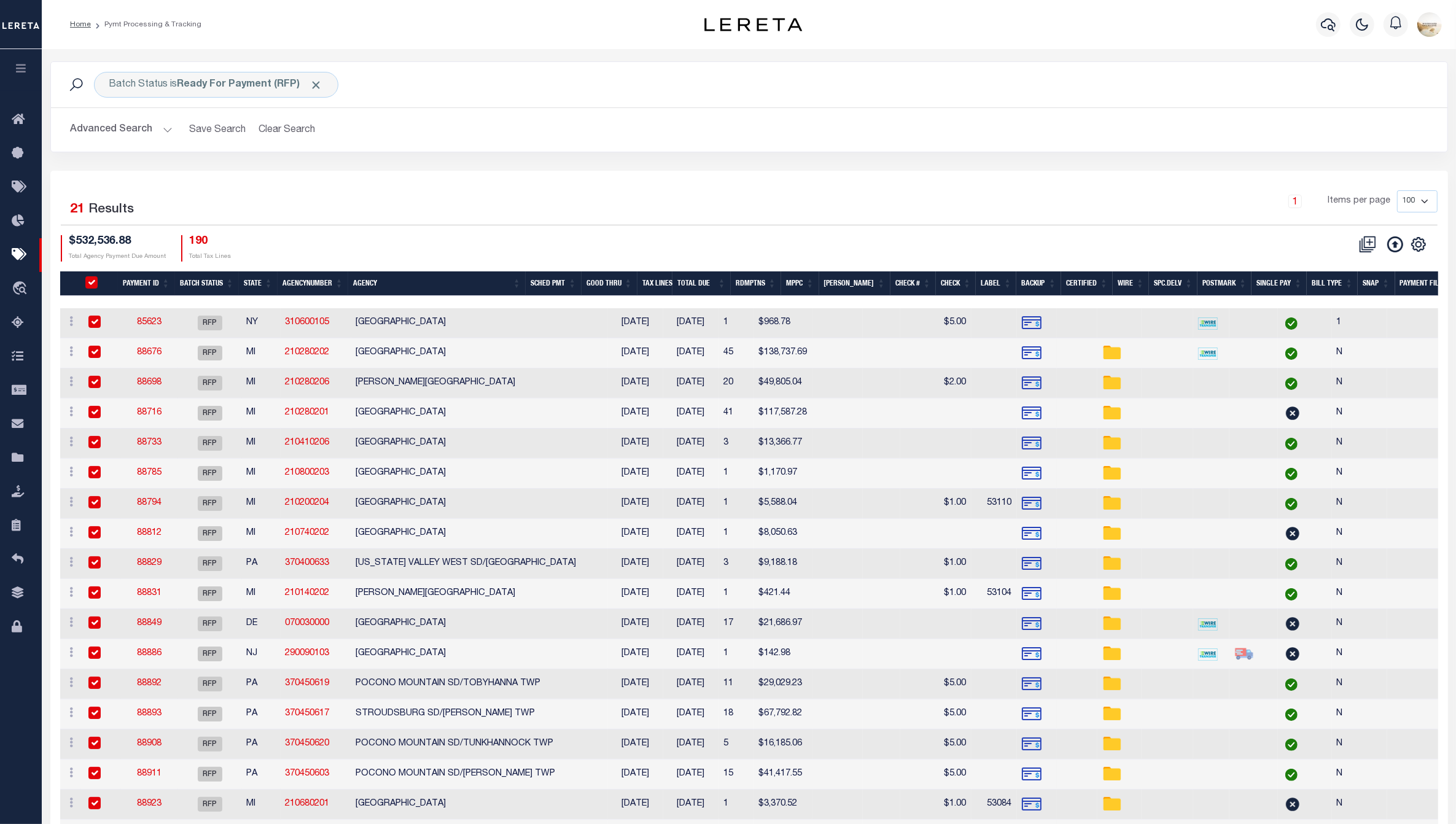
checkbox input "true"
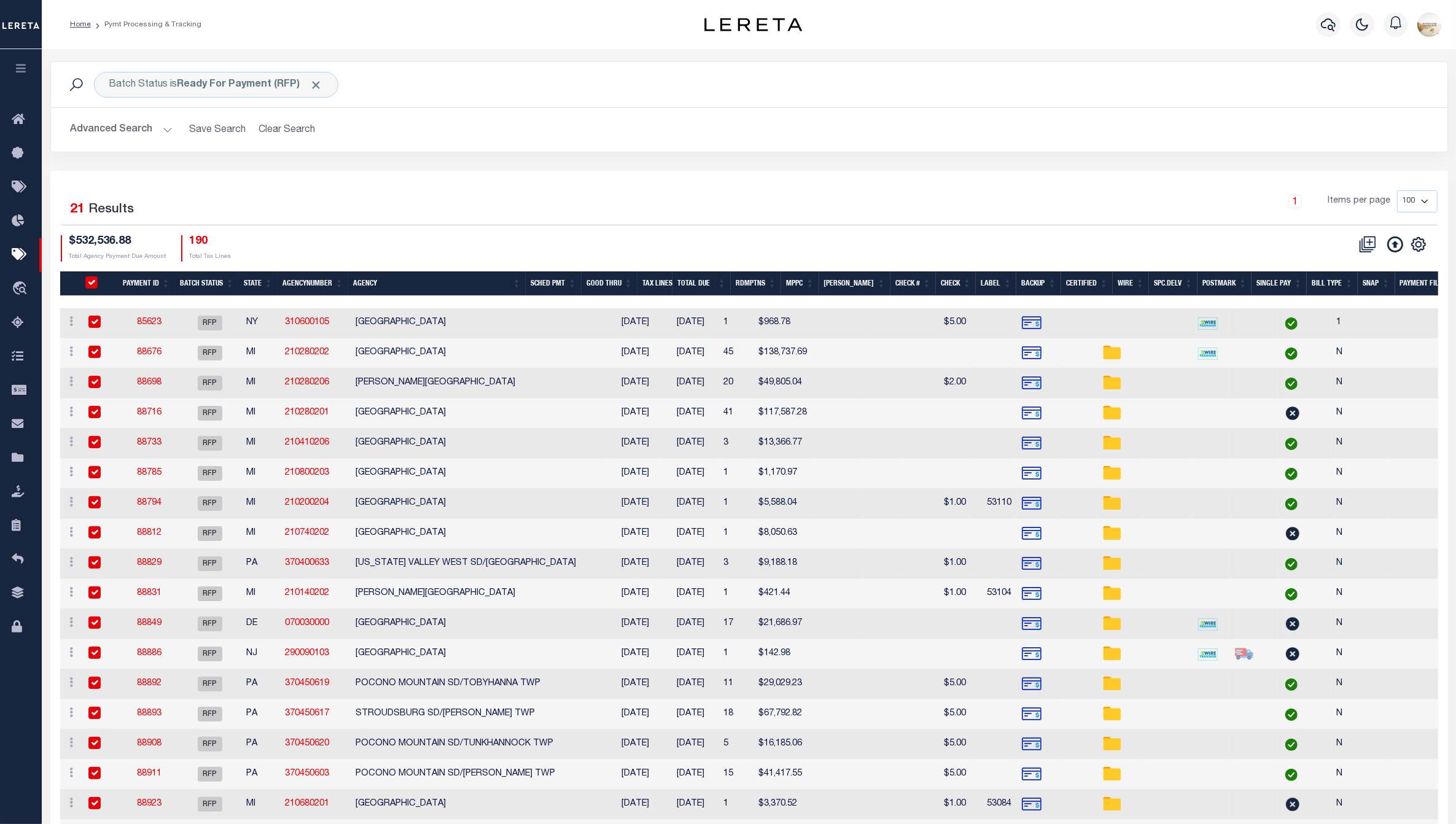
checkbox input "true"
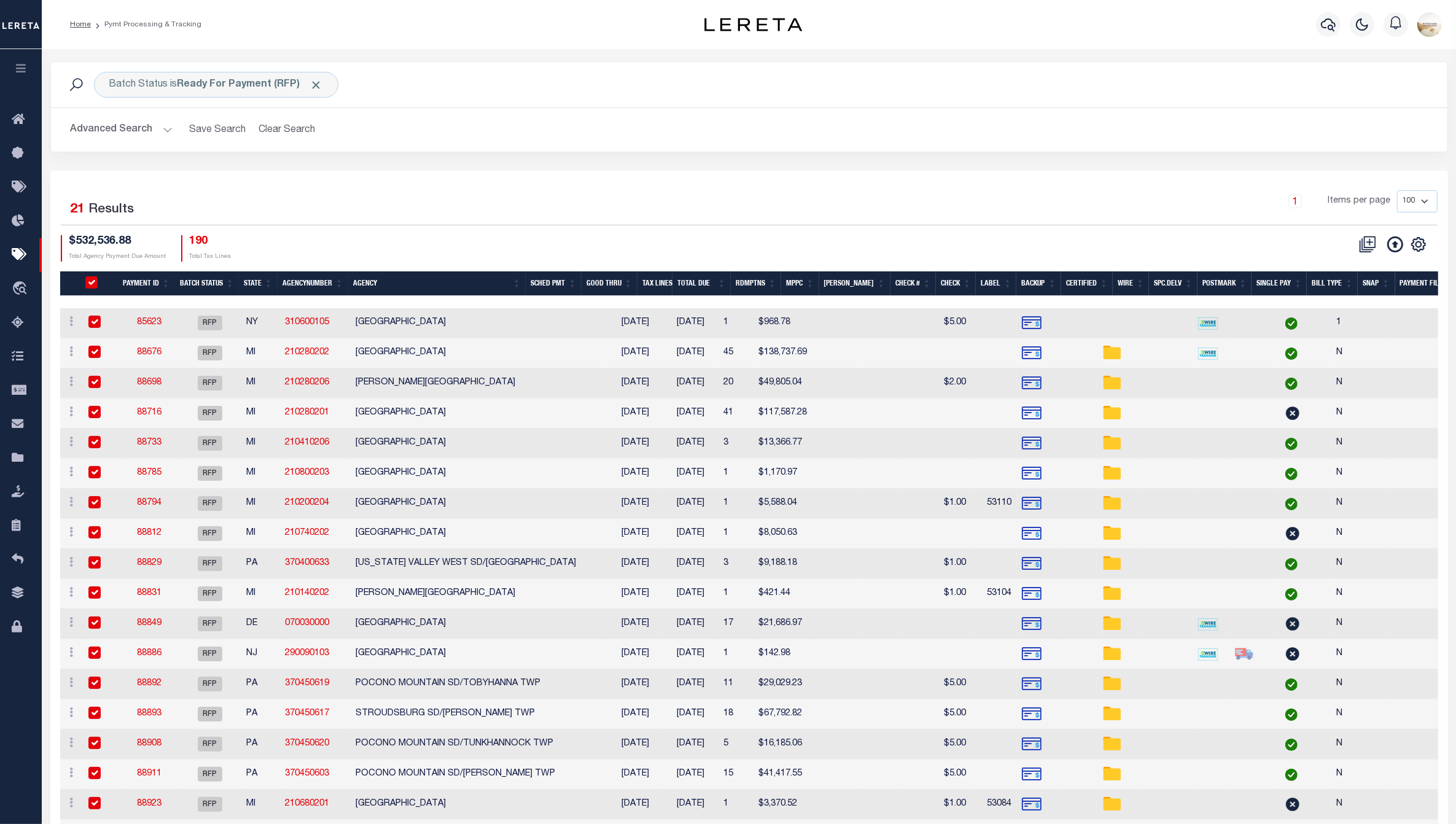
checkbox input "true"
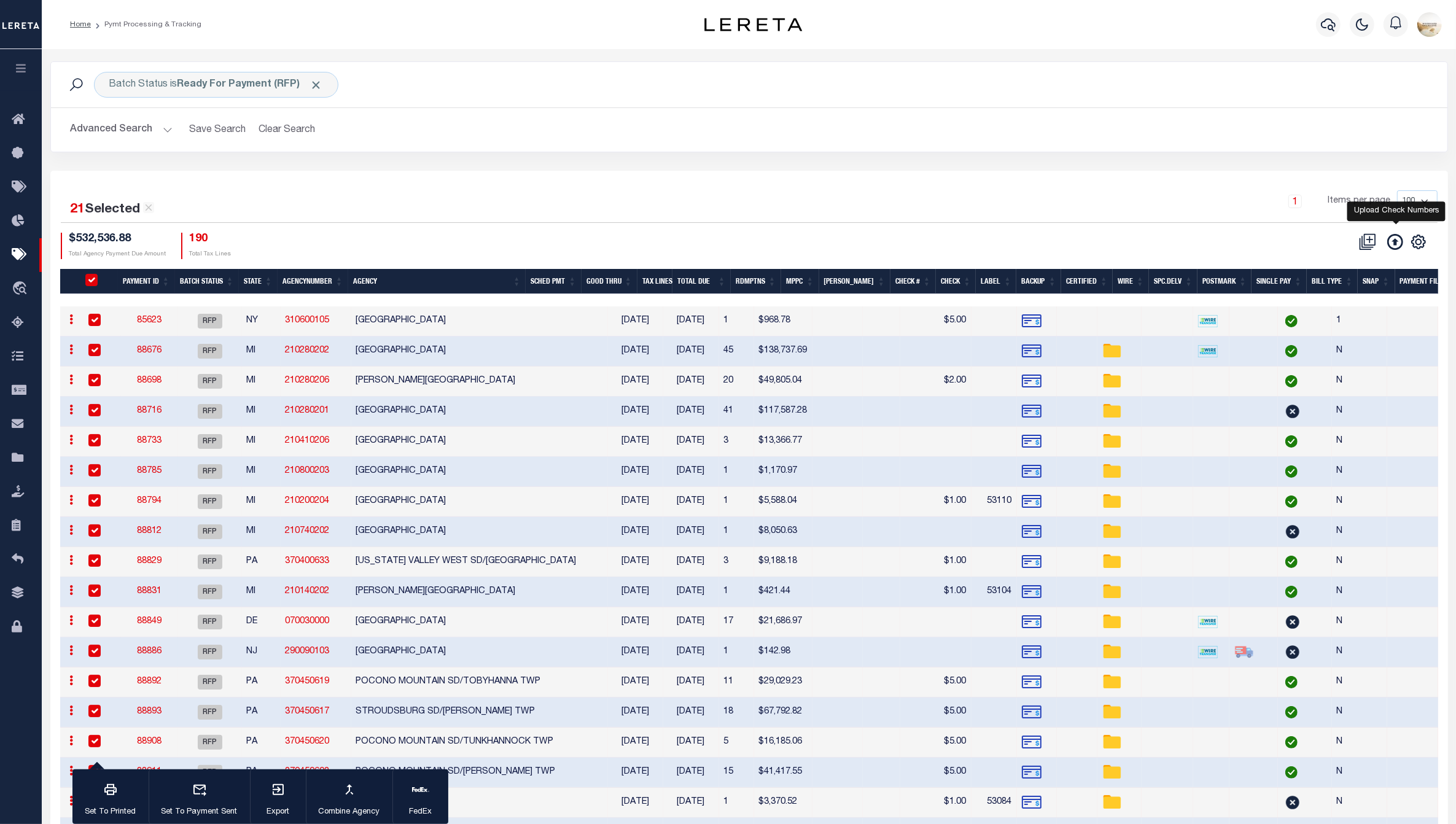
click at [1392, 240] on icon at bounding box center [1395, 242] width 16 height 16
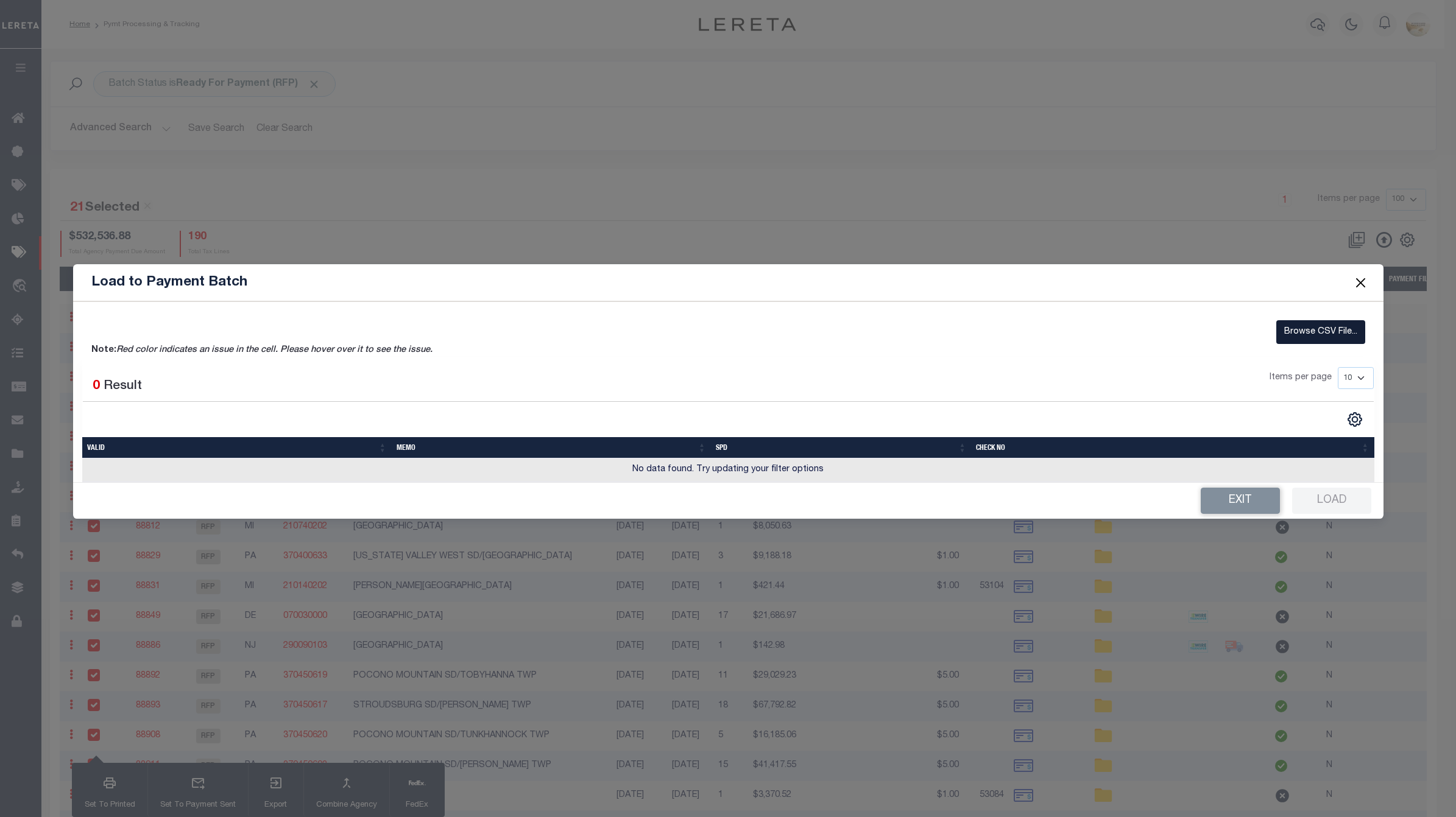
click at [1335, 333] on label "Browse CSV File..." at bounding box center [1320, 333] width 89 height 24
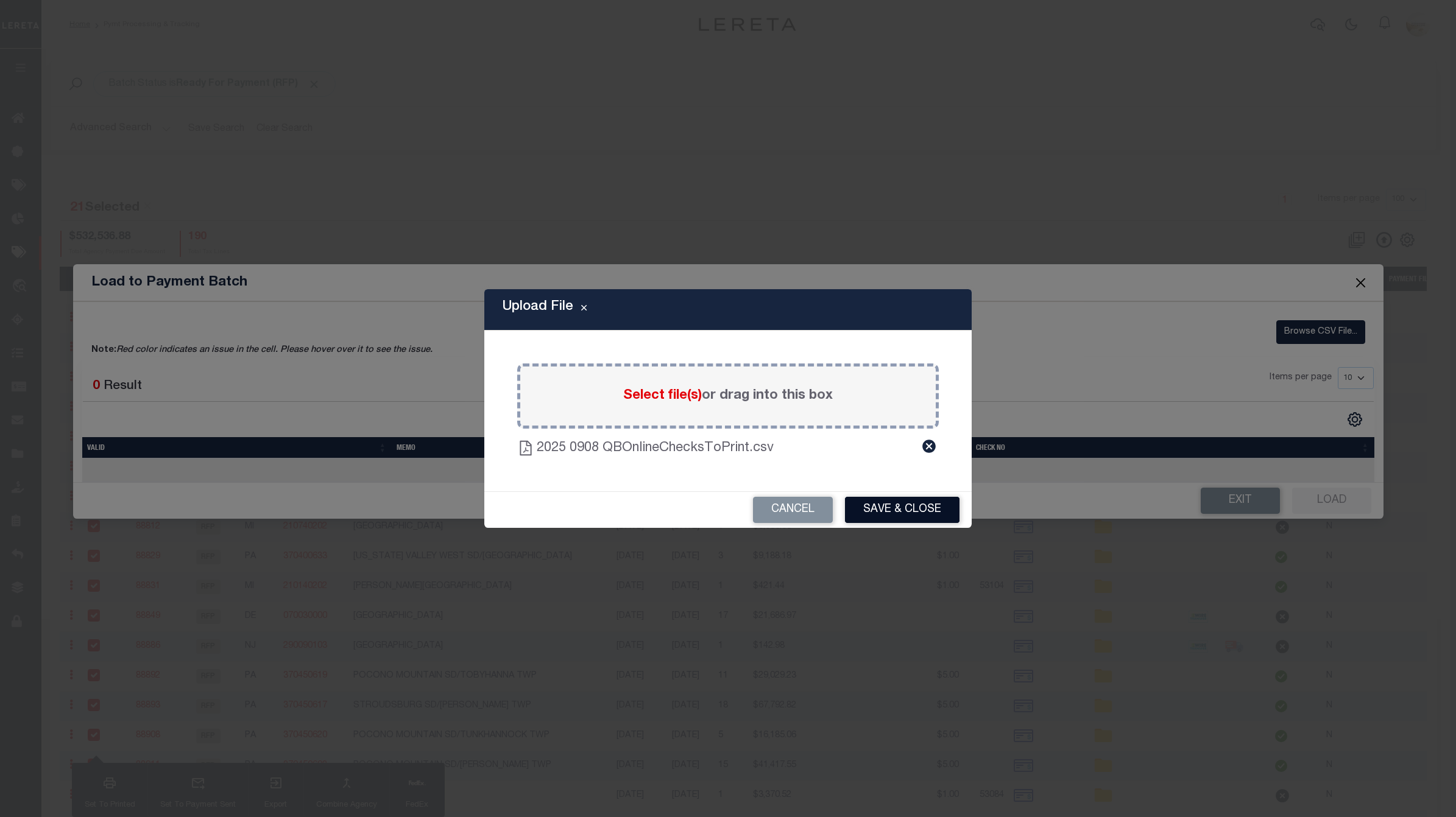
click at [914, 511] on button "Save & Close" at bounding box center [903, 510] width 115 height 26
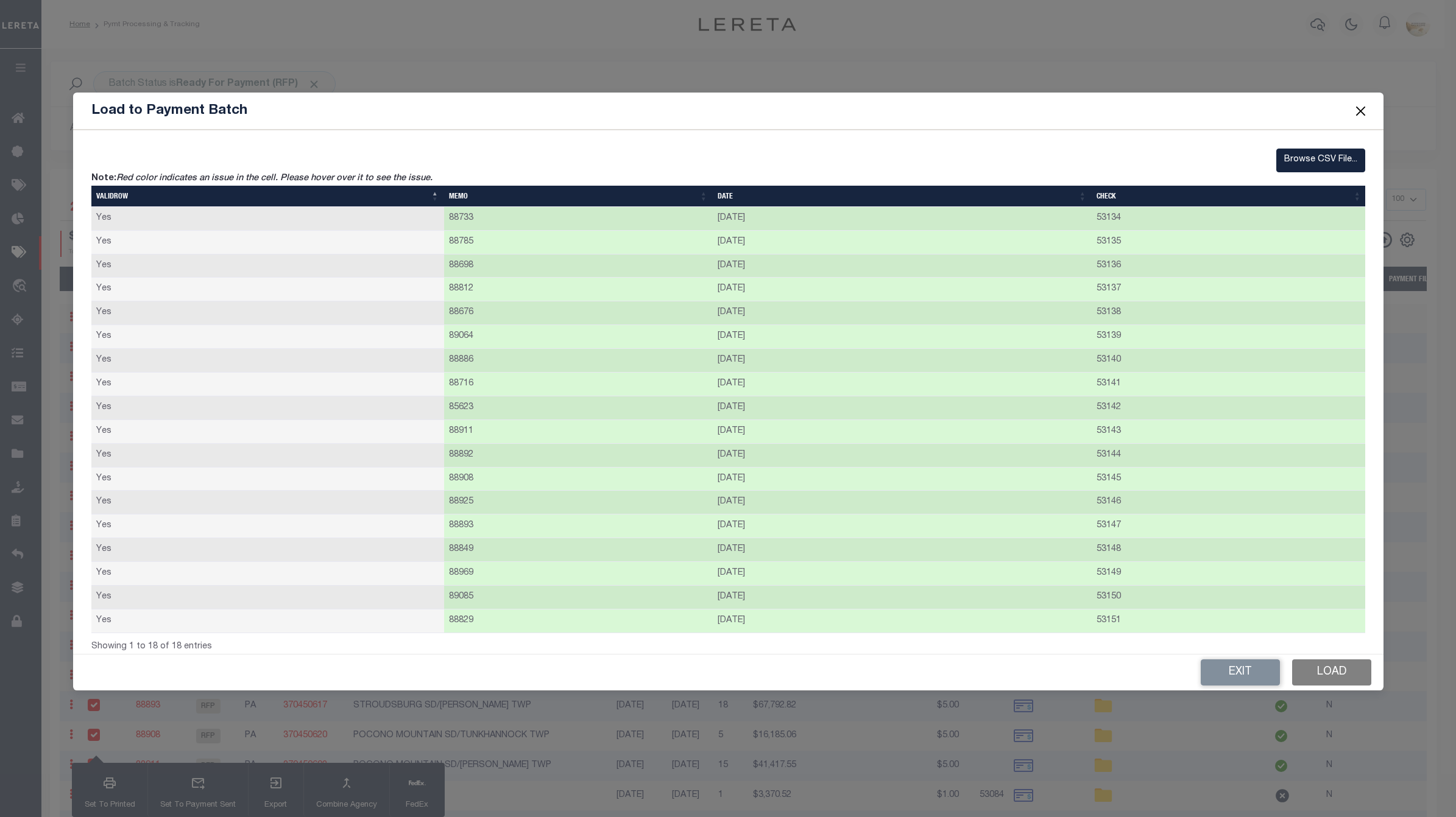
click at [1351, 673] on button "Load" at bounding box center [1331, 673] width 79 height 26
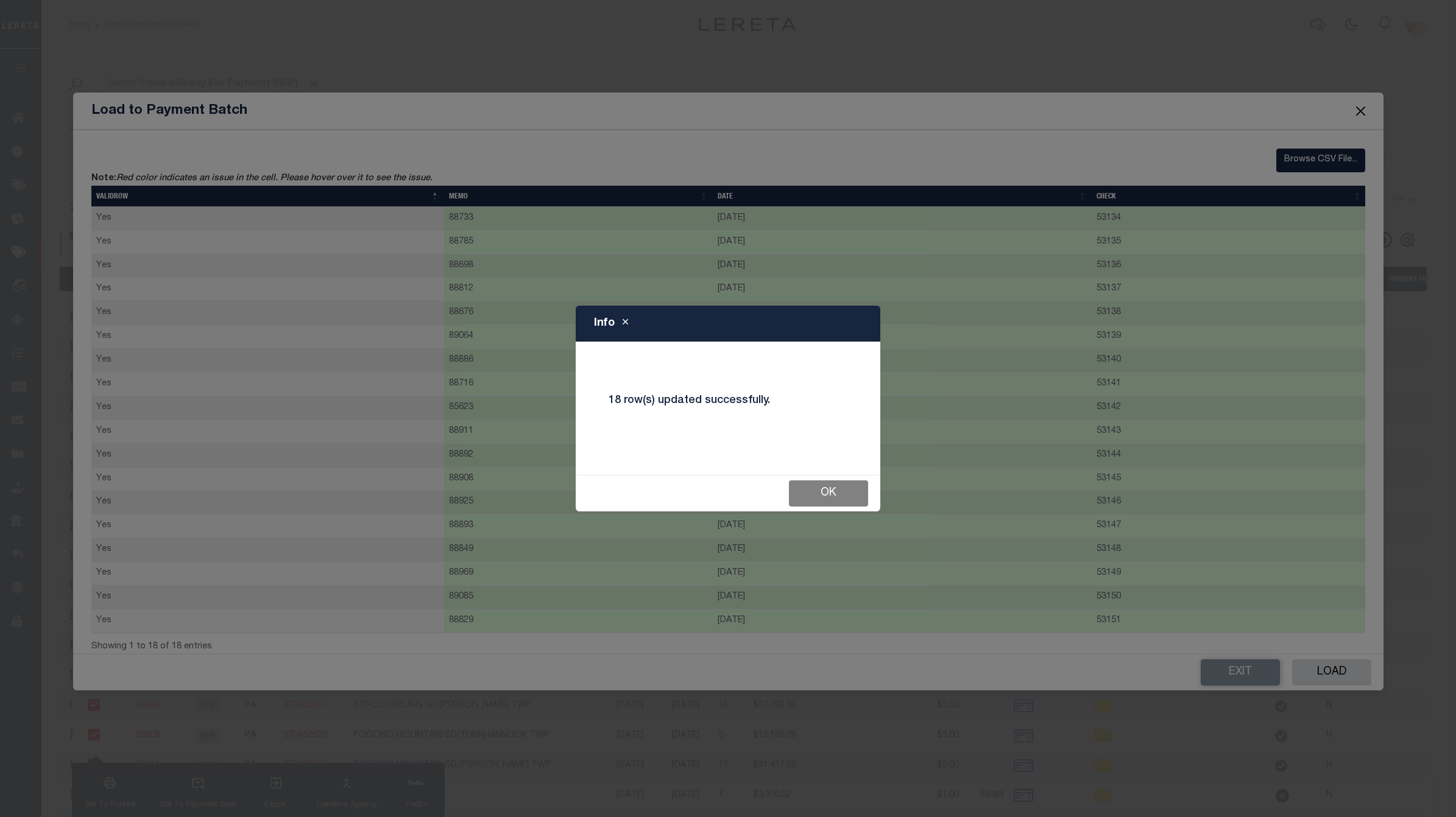
click at [833, 492] on button "Ok" at bounding box center [829, 493] width 79 height 26
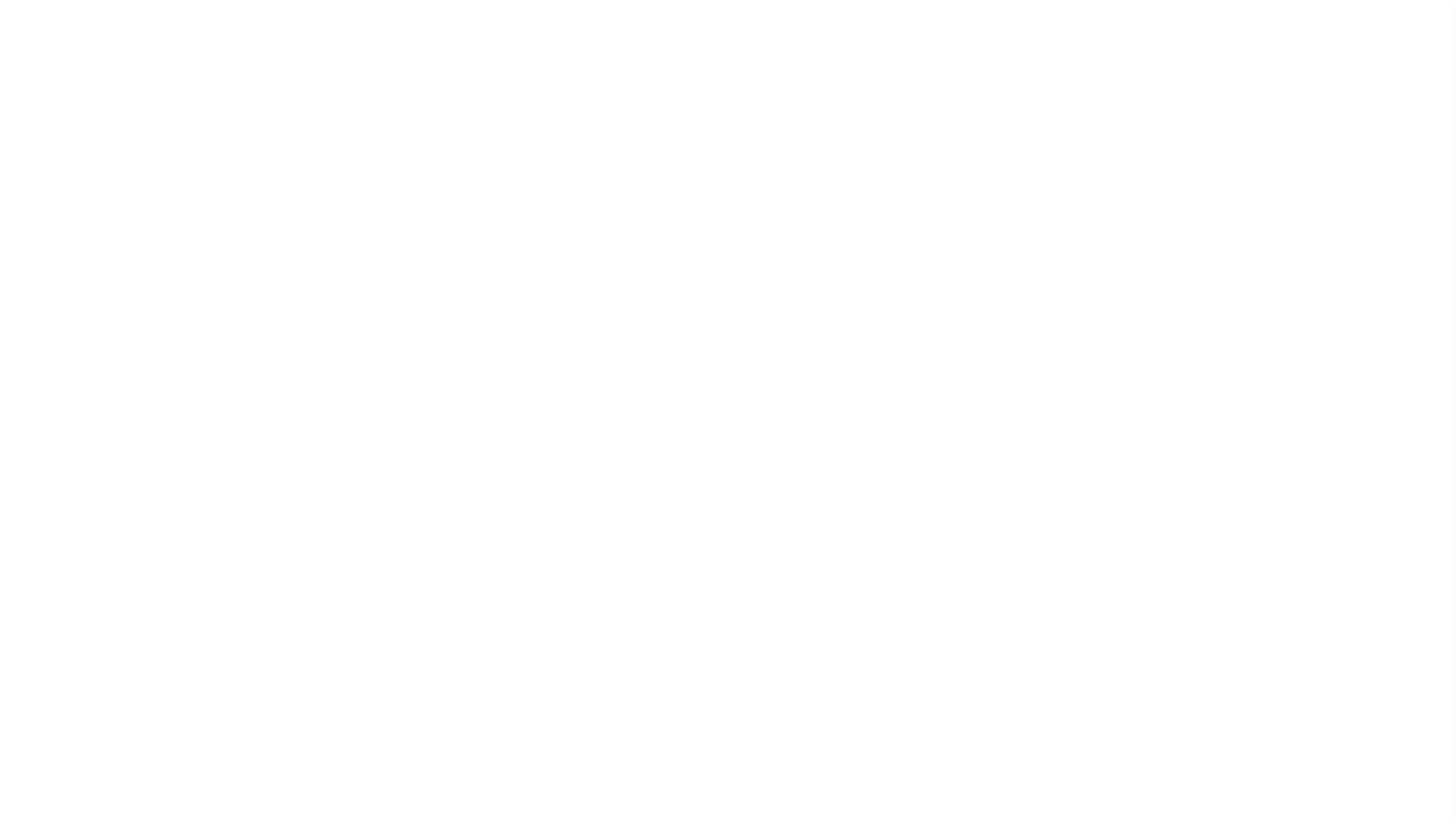
select select "RFP"
select select "CHK"
select select "[PERSON_NAME]"
select select "50"
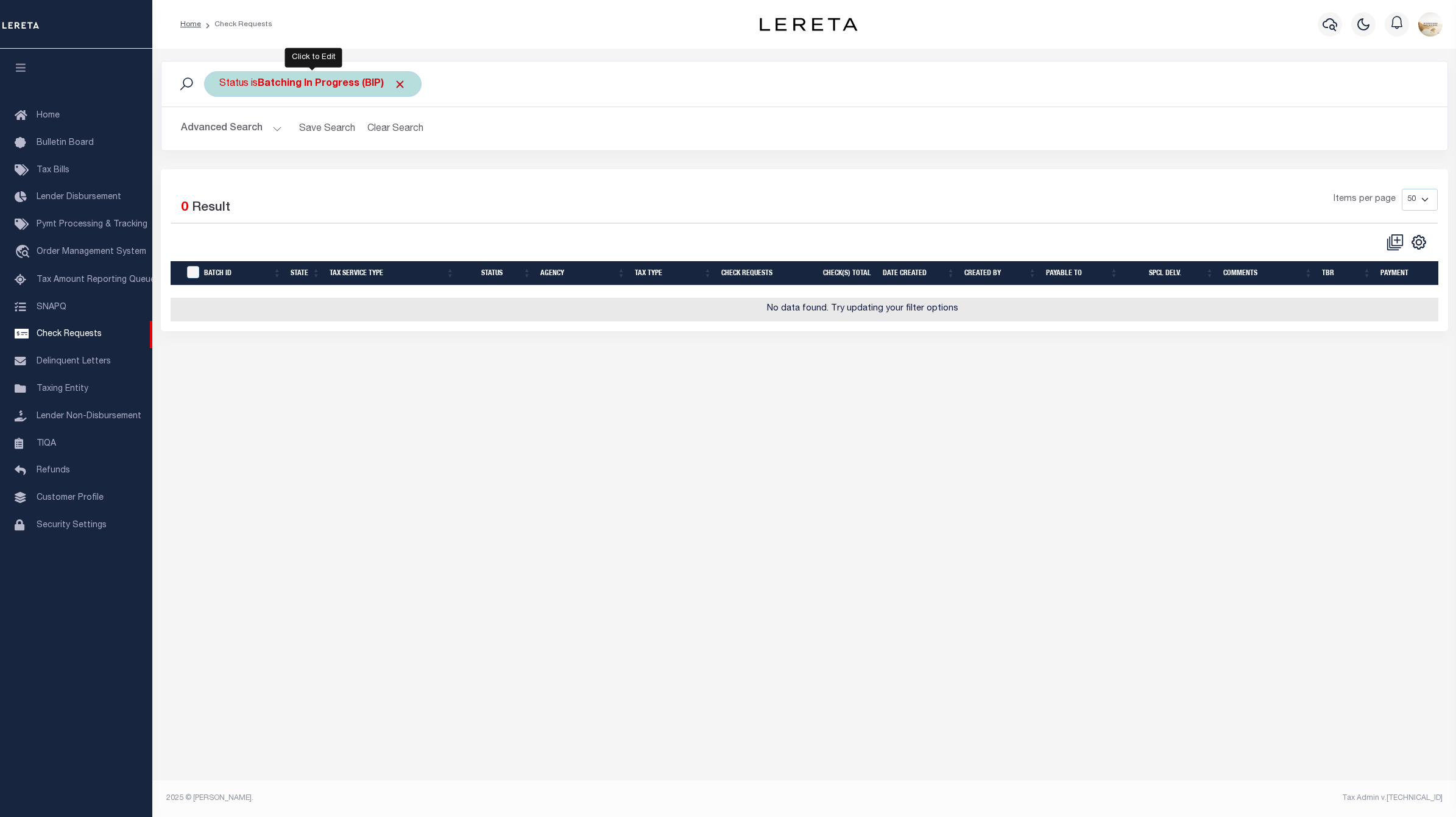
click at [359, 76] on div "Status is Batching In Progress (BIP)" at bounding box center [313, 84] width 218 height 26
click at [317, 138] on select "Approval Needed (APN) Batching In Progress (BIP) Check Returned (CKR) Cleared a…" at bounding box center [310, 144] width 179 height 23
select select "RTS"
click at [220, 132] on select "Approval Needed (APN) Batching In Progress (BIP) Check Returned (CKR) Cleared a…" at bounding box center [310, 144] width 179 height 23
click at [381, 177] on input "Apply" at bounding box center [381, 170] width 36 height 20
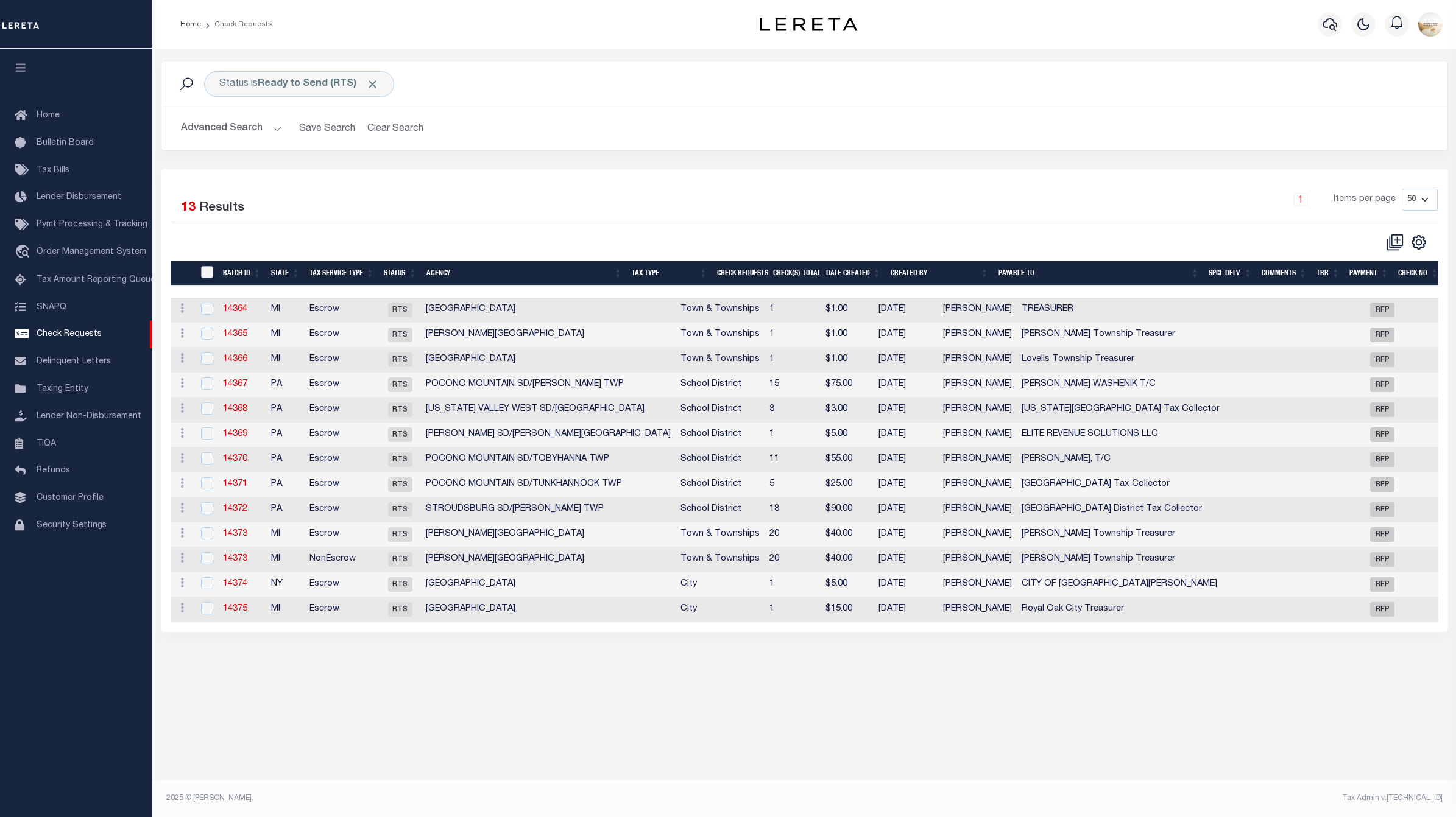
click at [202, 266] on input "" at bounding box center [207, 272] width 12 height 12
checkbox input "true"
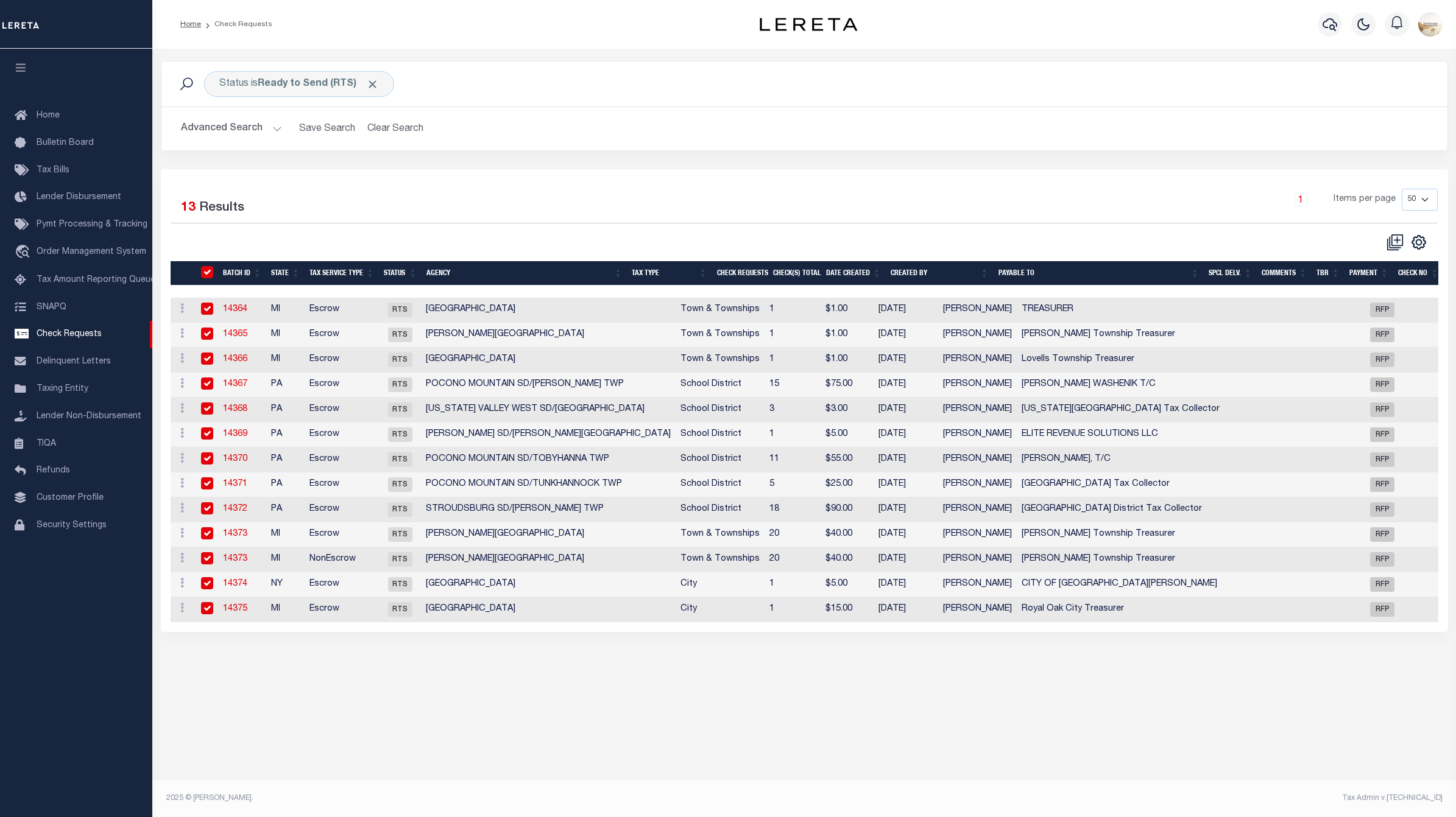
checkbox input "true"
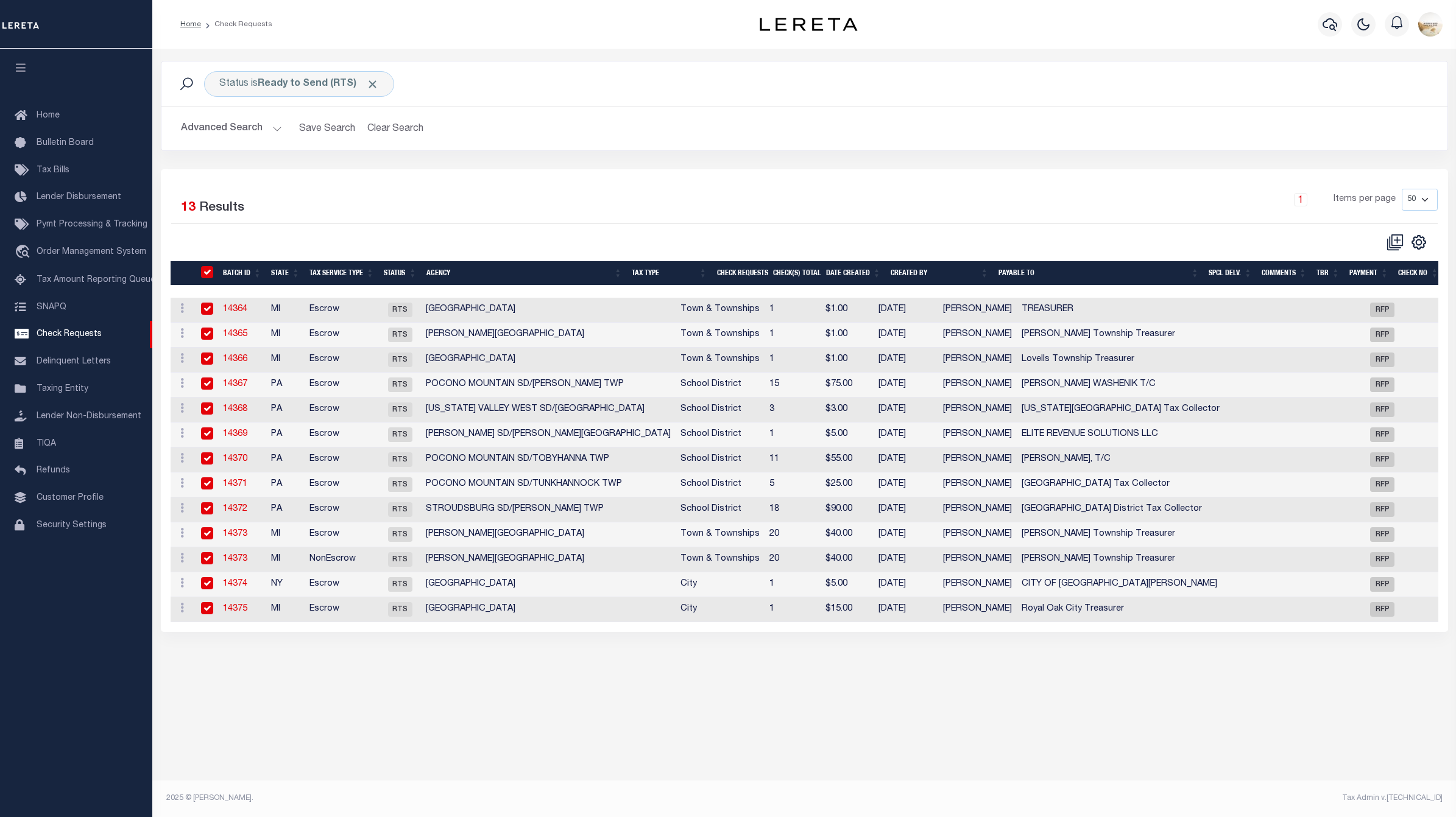
checkbox input "true"
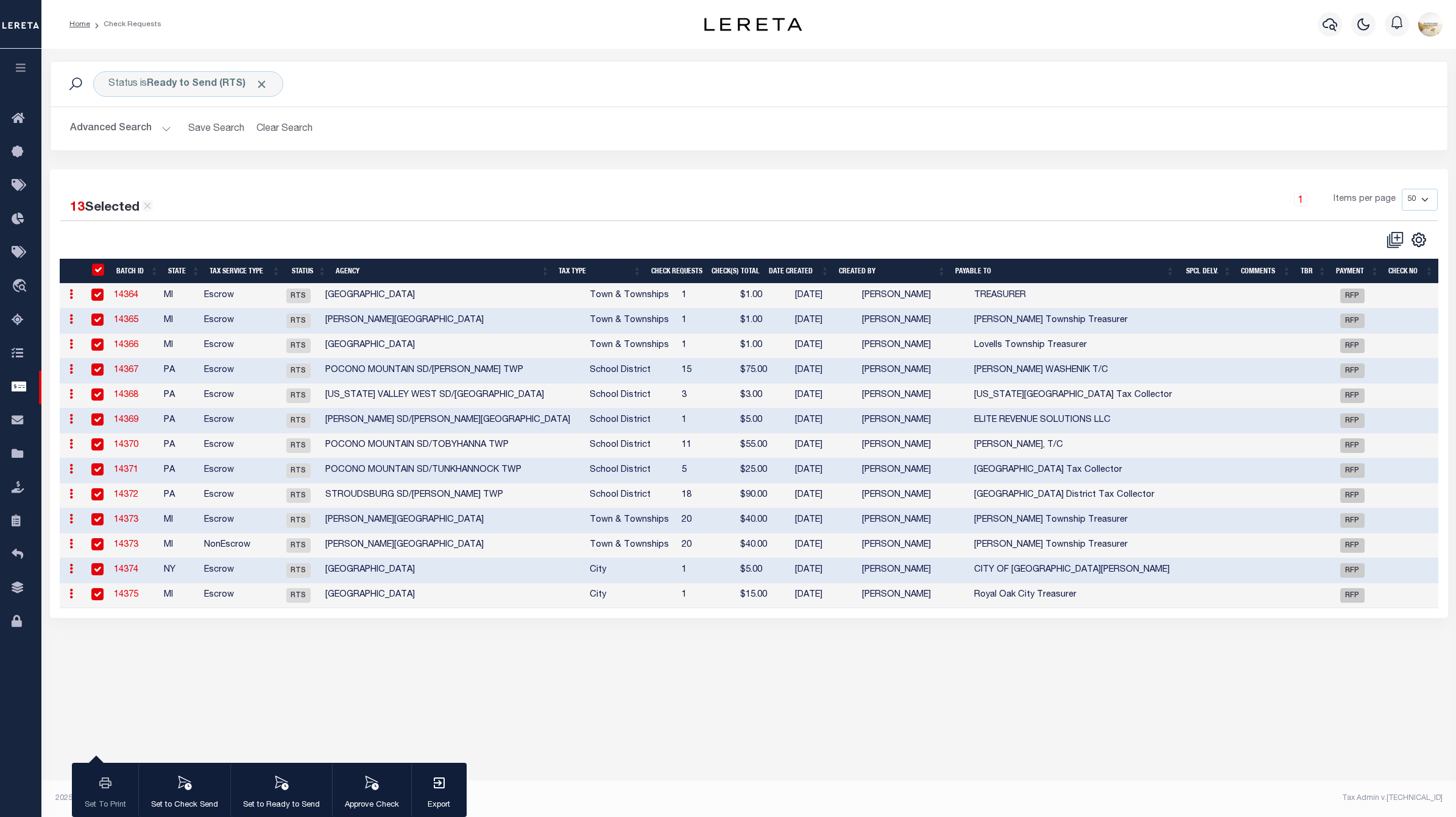
click at [92, 264] on input "" at bounding box center [97, 270] width 12 height 12
checkbox input "false"
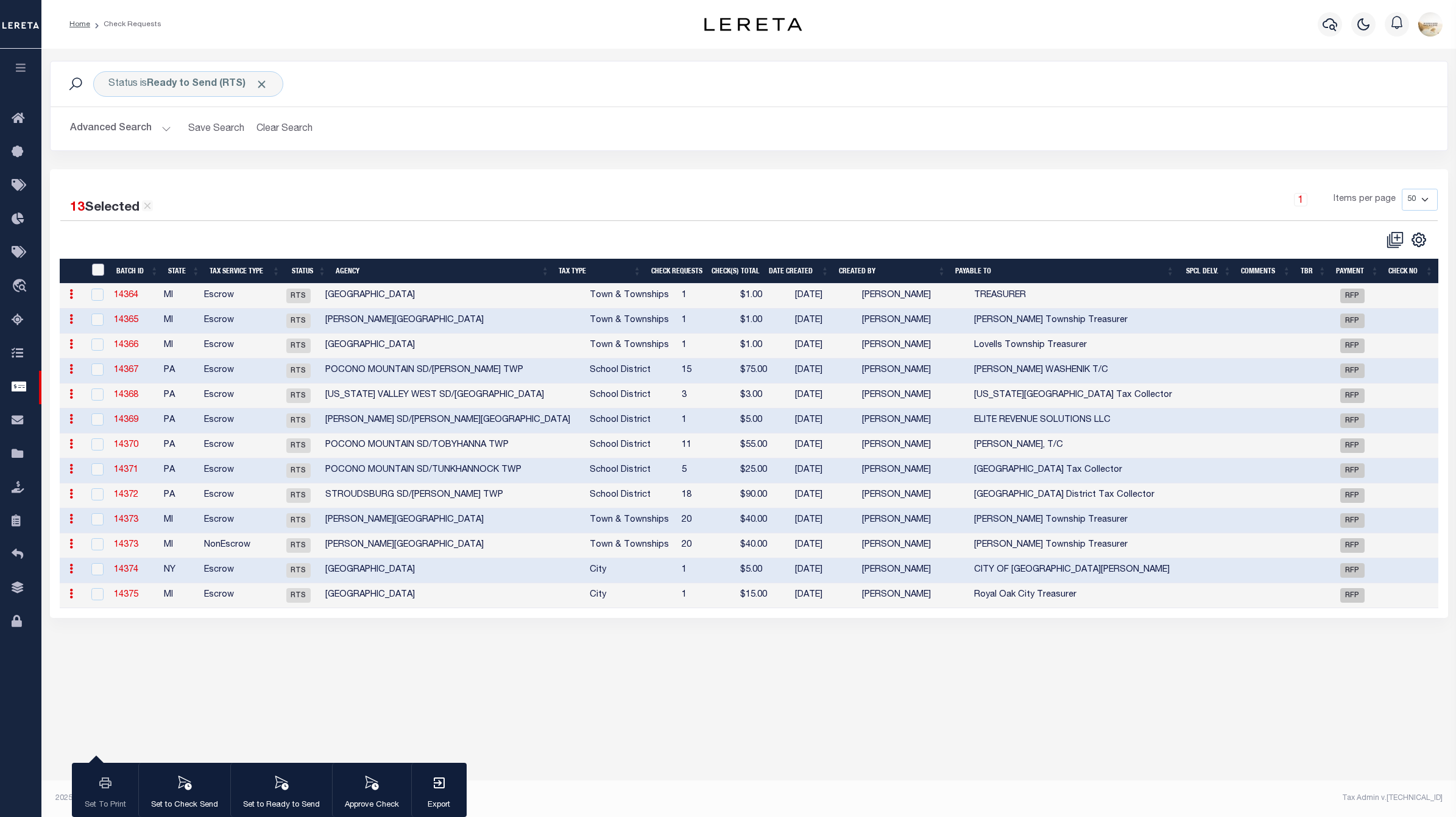
checkbox input "false"
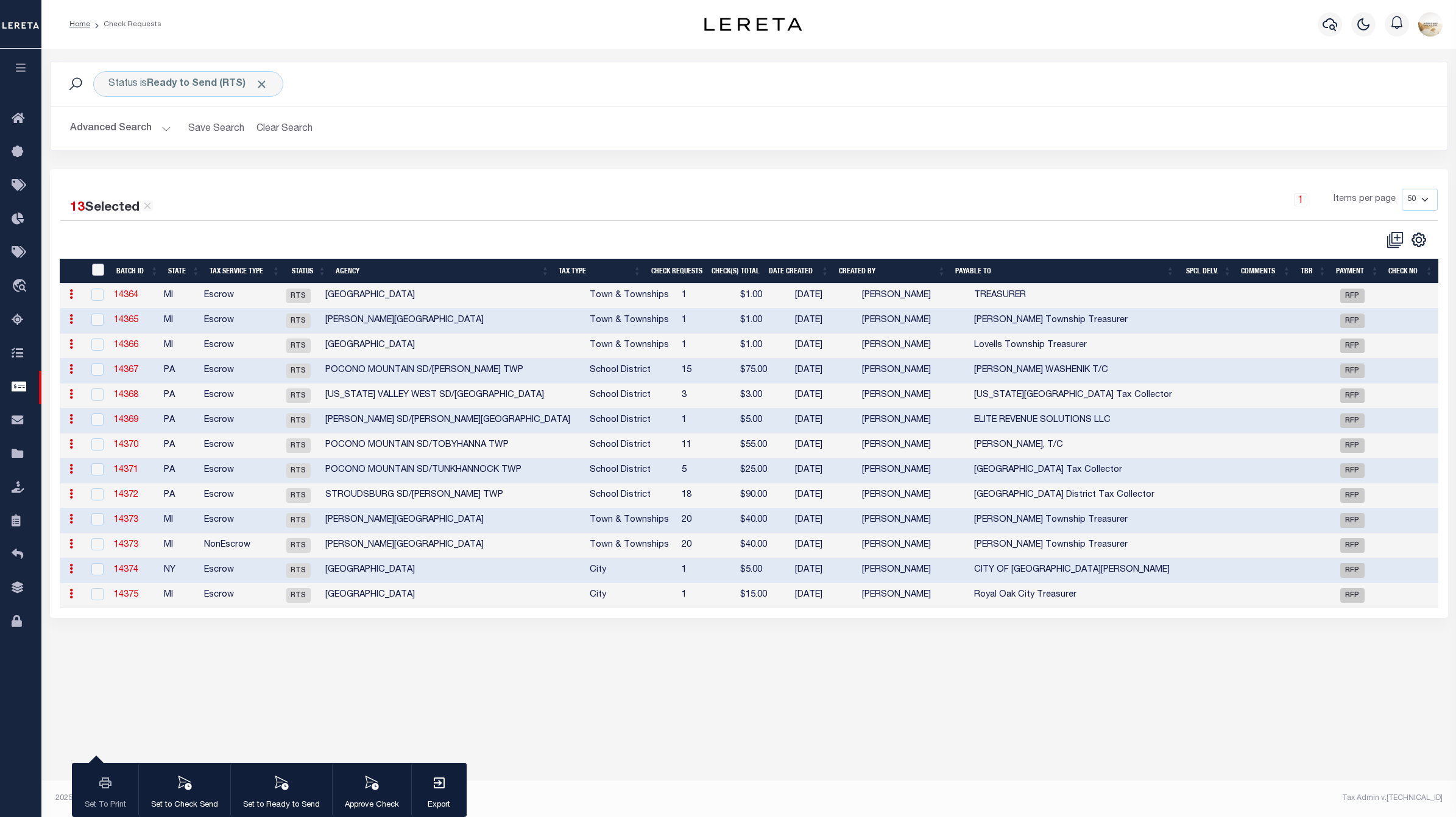
checkbox input "false"
